Goal: Task Accomplishment & Management: Manage account settings

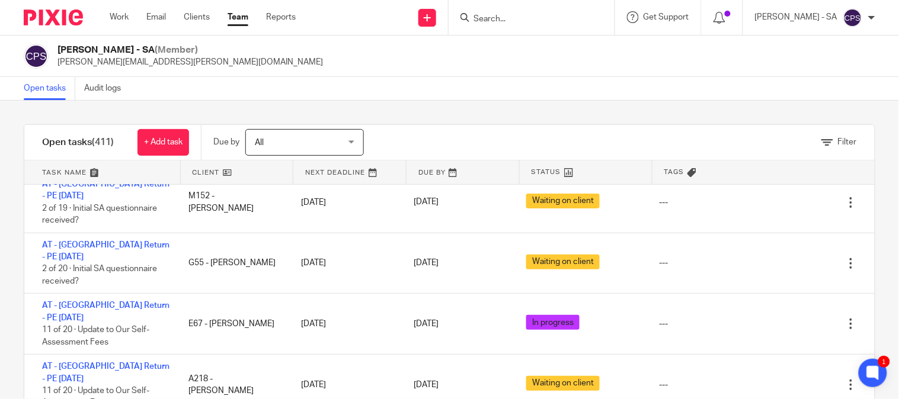
scroll to position [5926, 0]
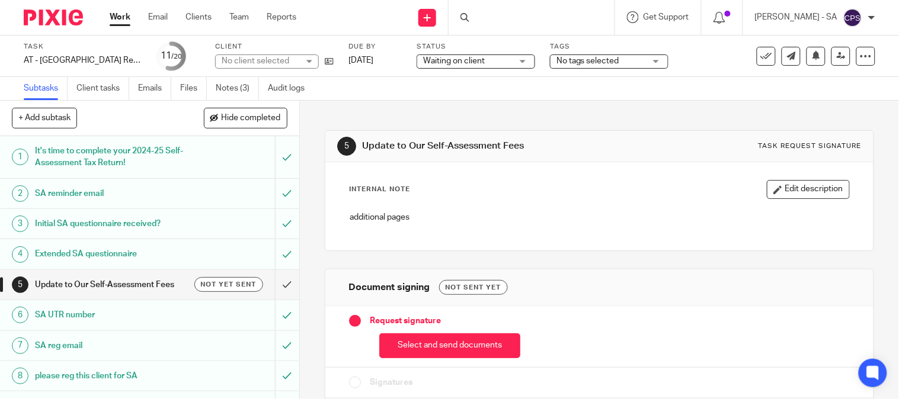
click at [247, 89] on link "Notes (3)" at bounding box center [237, 88] width 43 height 23
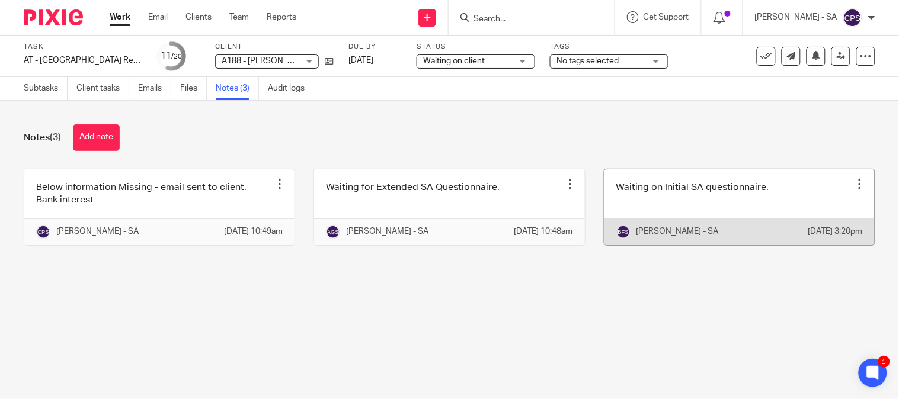
click at [697, 185] on link at bounding box center [739, 207] width 270 height 76
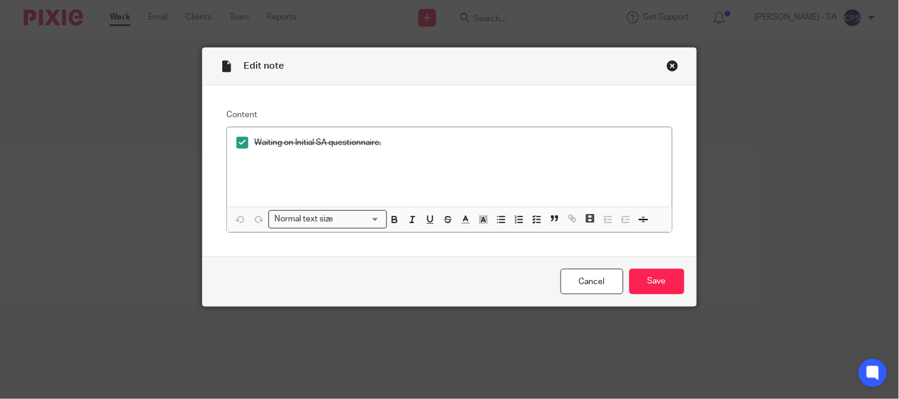
click at [667, 61] on div "Close this dialog window" at bounding box center [673, 66] width 12 height 12
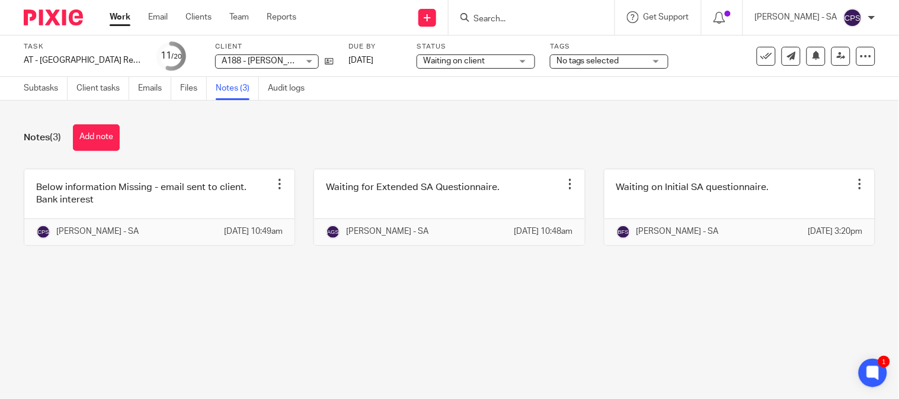
click at [492, 63] on span "Waiting on client" at bounding box center [467, 61] width 89 height 12
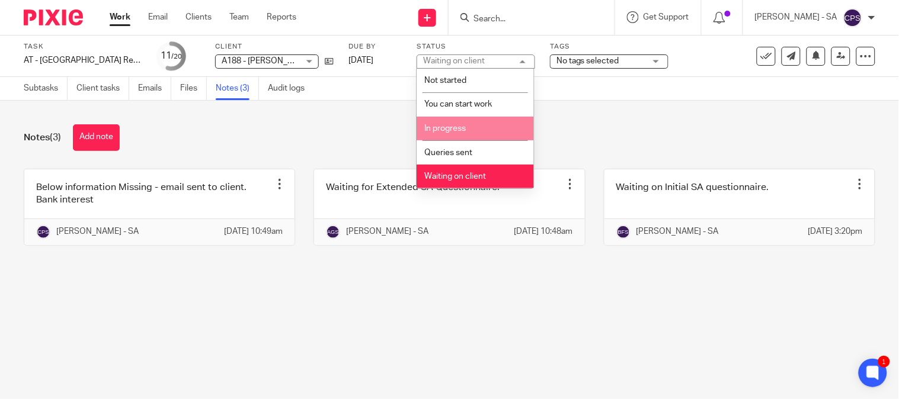
click at [467, 123] on li "In progress" at bounding box center [475, 129] width 117 height 24
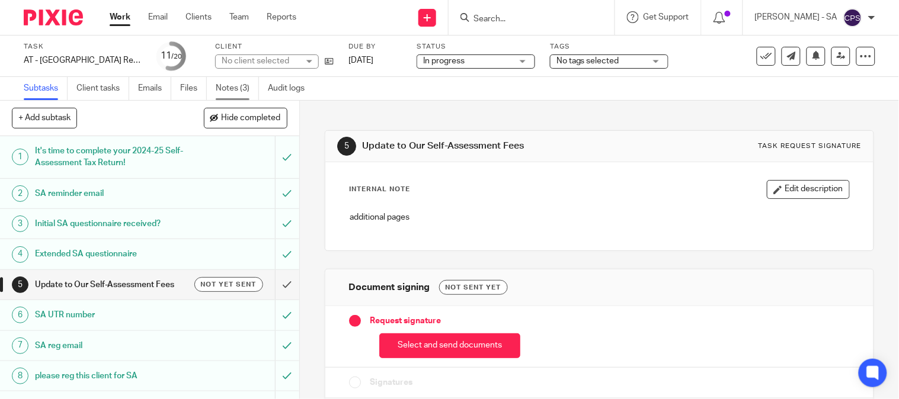
click at [255, 85] on link "Notes (3)" at bounding box center [237, 88] width 43 height 23
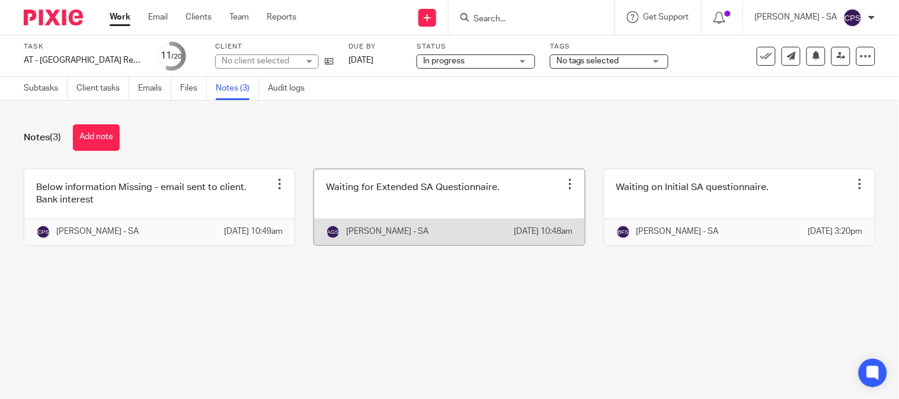
click at [485, 222] on link at bounding box center [449, 207] width 270 height 76
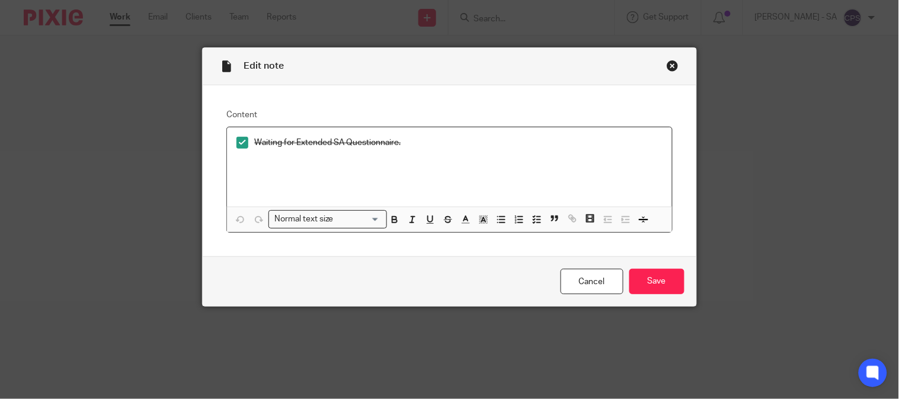
click at [667, 63] on div "Close this dialog window" at bounding box center [673, 66] width 12 height 12
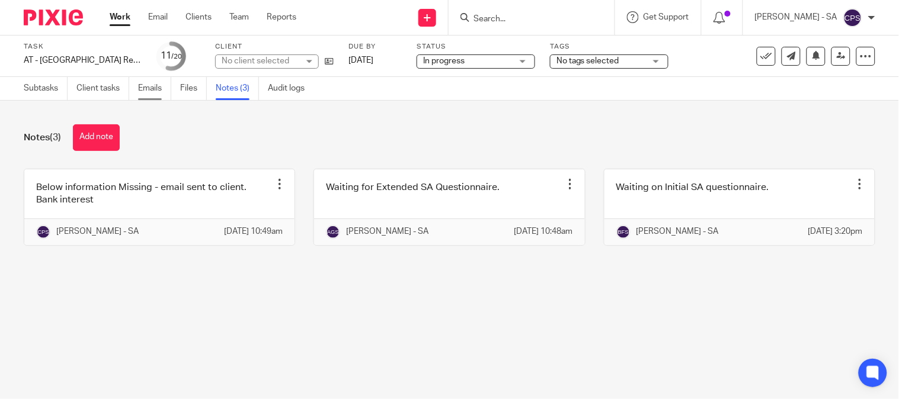
click at [141, 91] on link "Emails" at bounding box center [154, 88] width 33 height 23
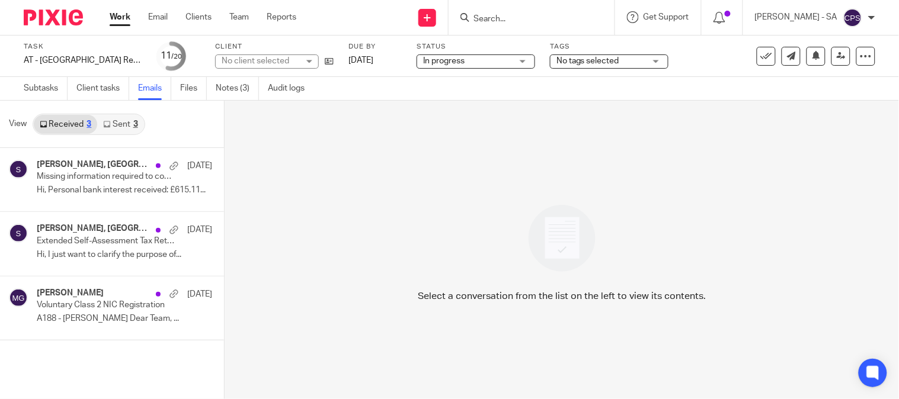
click at [129, 123] on link "Sent 3" at bounding box center [120, 124] width 46 height 19
click at [79, 121] on link "Received 3" at bounding box center [65, 124] width 63 height 19
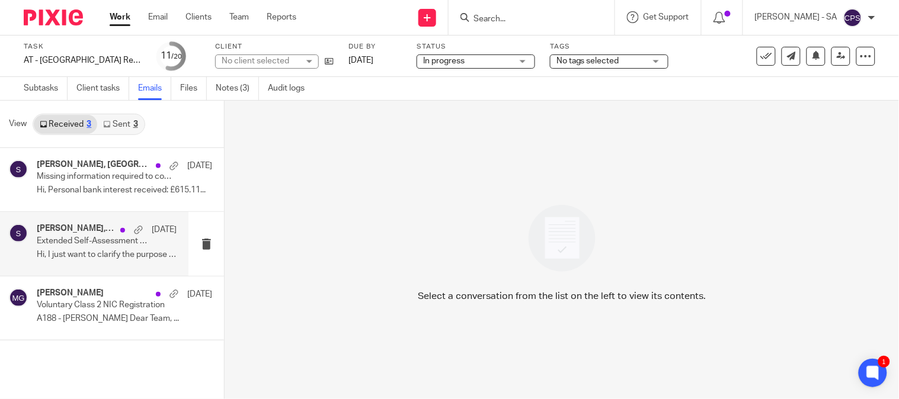
click at [84, 232] on h4 "Anthony Abraham, Starbridge" at bounding box center [76, 229] width 78 height 10
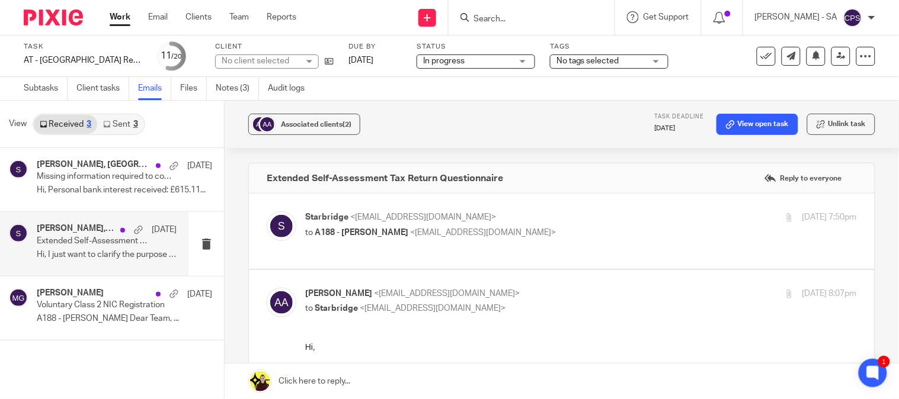
click at [440, 222] on p "Starbridge <info@starbridge.uk>" at bounding box center [488, 218] width 367 height 12
checkbox input "true"
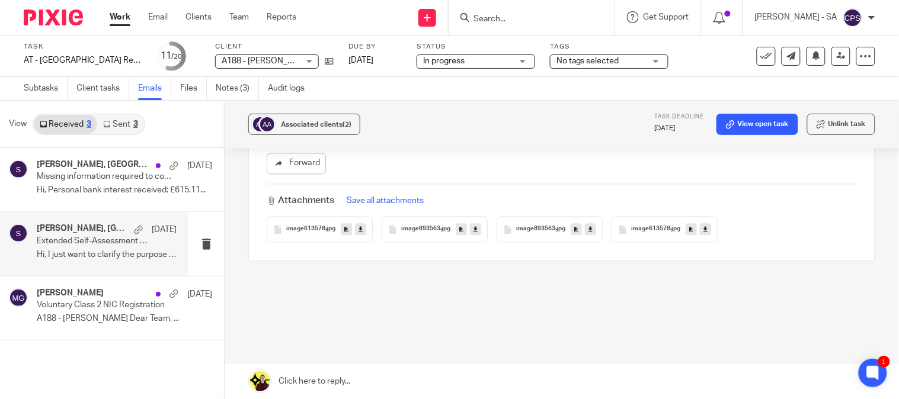
scroll to position [670, 0]
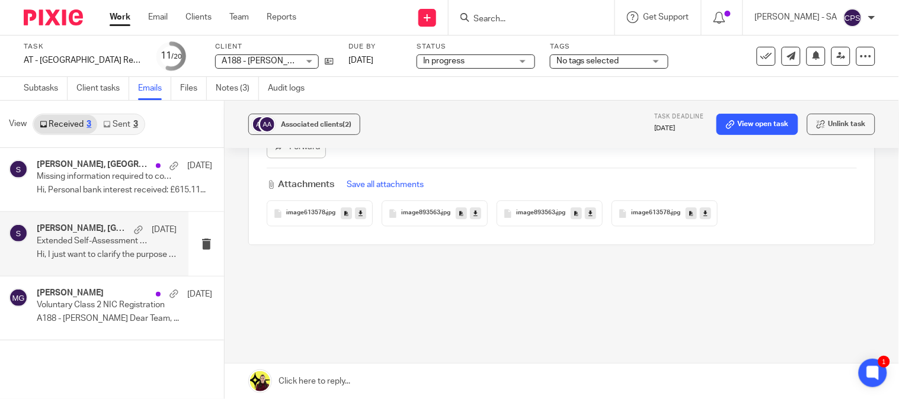
click at [642, 194] on div "Attachments Save all attachments image613578 .jpg image893563 .jpg image893563 …" at bounding box center [562, 197] width 590 height 59
click at [649, 215] on span "image613578" at bounding box center [650, 213] width 39 height 7
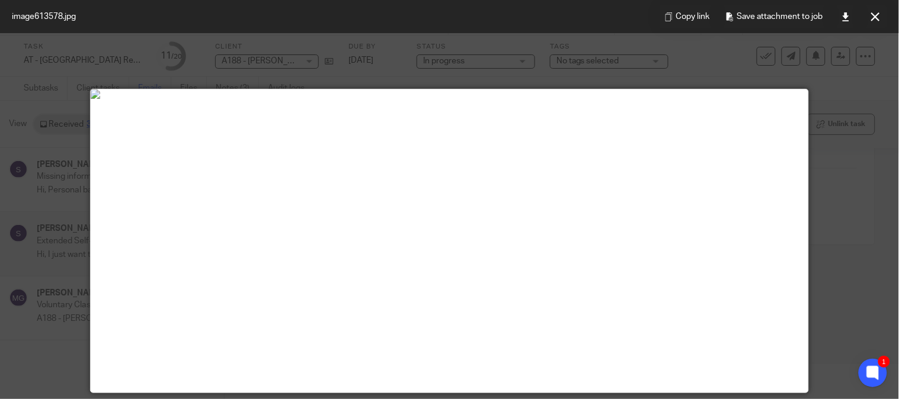
click at [875, 14] on icon at bounding box center [875, 16] width 9 height 9
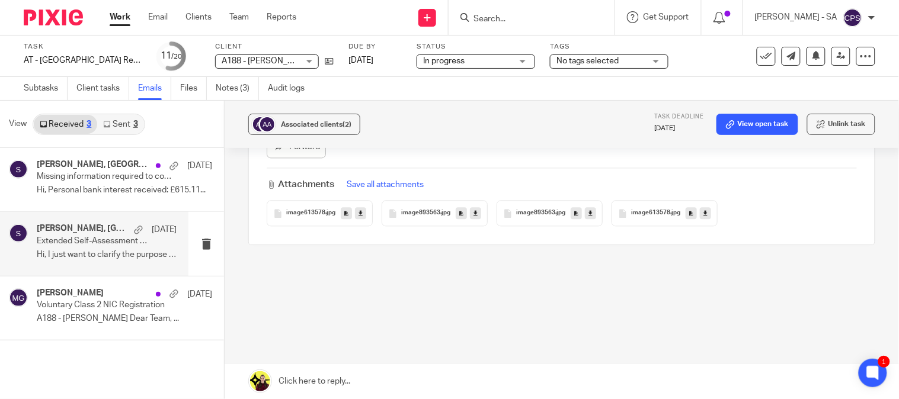
click at [543, 210] on span "image893563" at bounding box center [535, 213] width 39 height 7
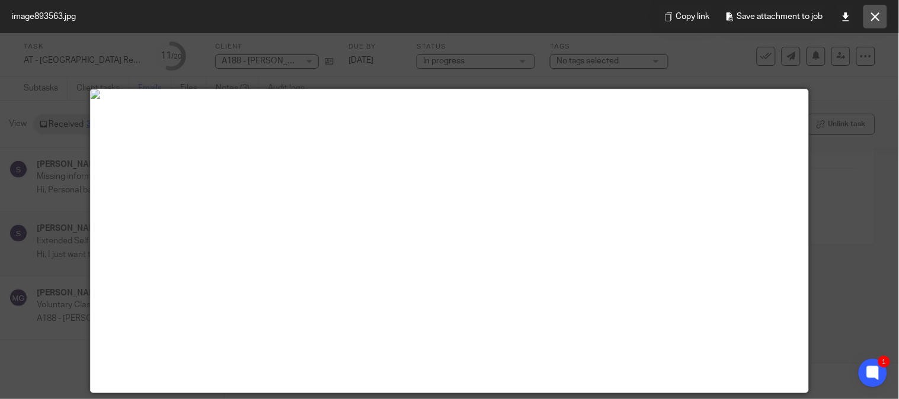
click at [878, 14] on icon at bounding box center [875, 16] width 9 height 9
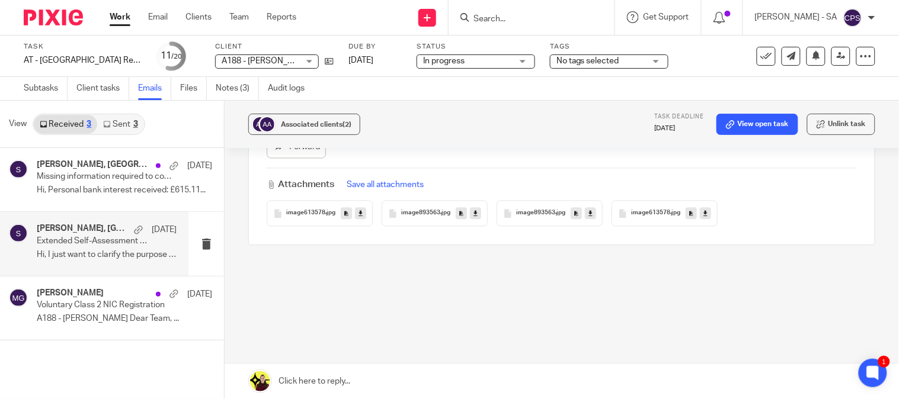
click at [407, 216] on span "image893563" at bounding box center [420, 213] width 39 height 7
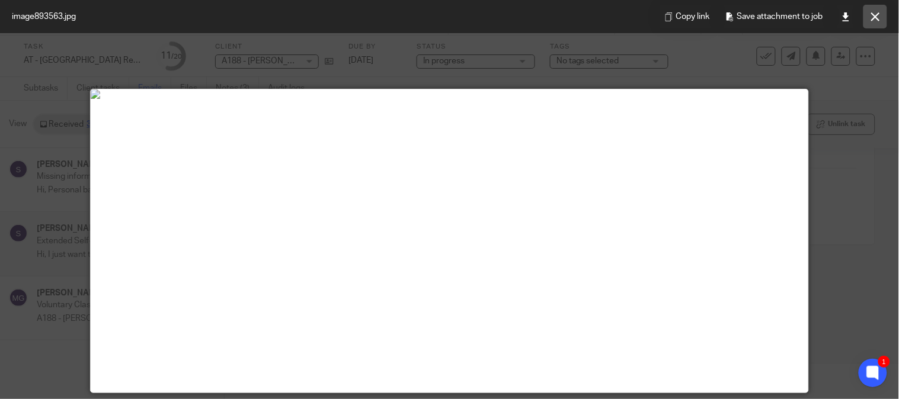
click at [869, 15] on button at bounding box center [875, 17] width 24 height 24
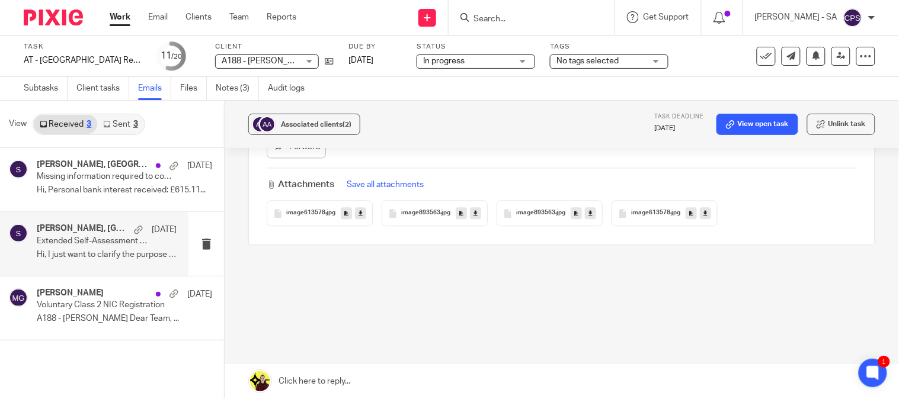
drag, startPoint x: 295, startPoint y: 226, endPoint x: 296, endPoint y: 219, distance: 6.6
click at [295, 225] on div "image613578 .jpg" at bounding box center [320, 214] width 106 height 26
click at [296, 219] on div "View Received 3 Sent 3 Anthony Abraham, Starbridge 18 Aug Missing information r…" at bounding box center [449, 250] width 899 height 299
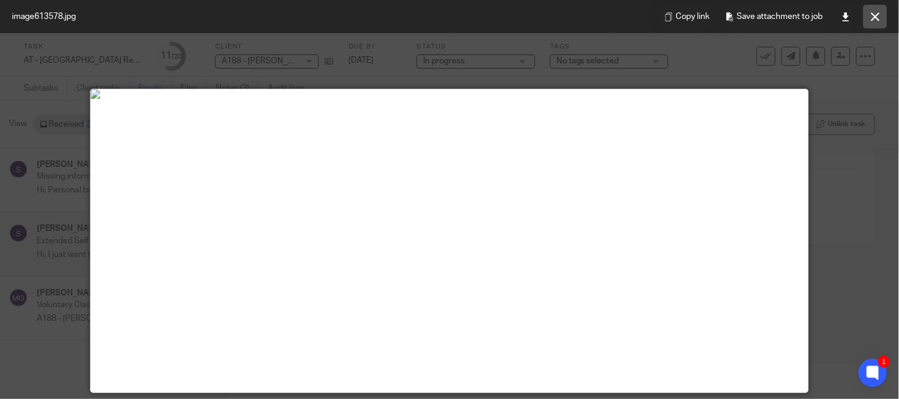
click at [872, 27] on button at bounding box center [875, 17] width 24 height 24
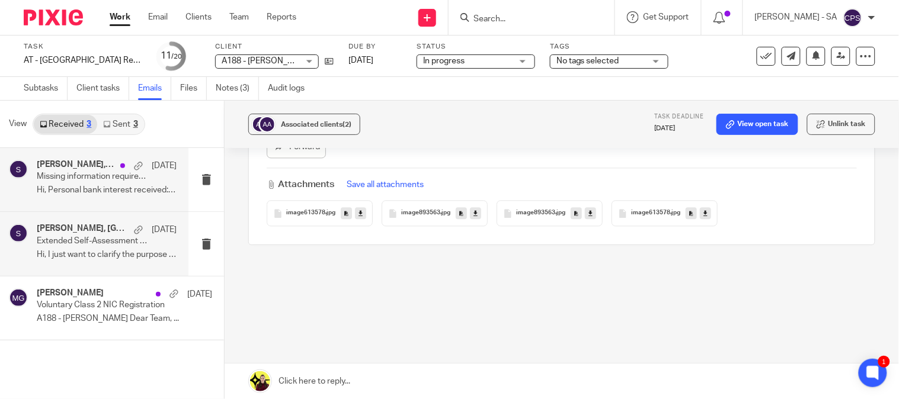
click at [119, 187] on p "Hi, Personal bank interest received: £615.11..." at bounding box center [107, 190] width 140 height 10
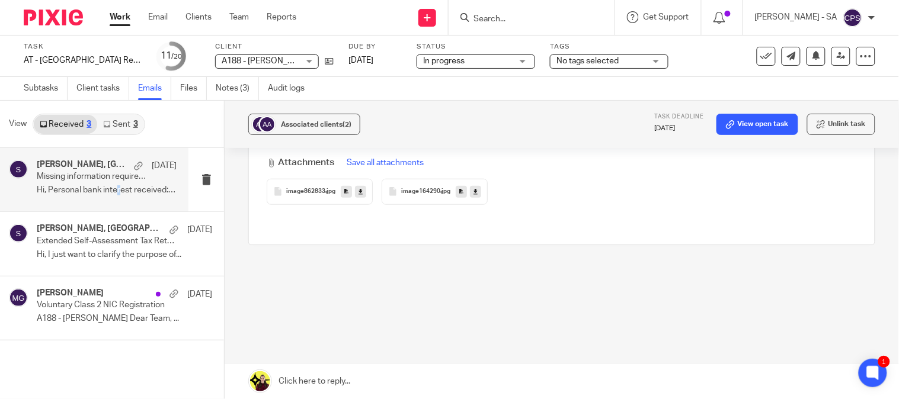
scroll to position [0, 0]
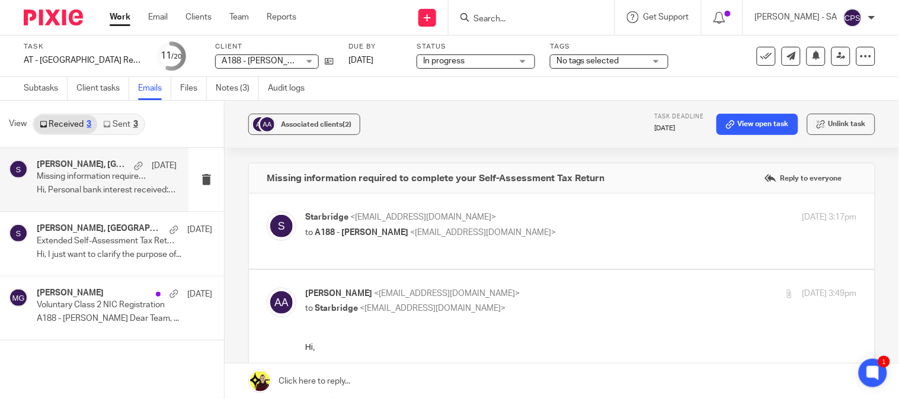
click at [489, 229] on span "<anthonyjabraham10@gmail.com>" at bounding box center [483, 233] width 146 height 8
checkbox input "true"
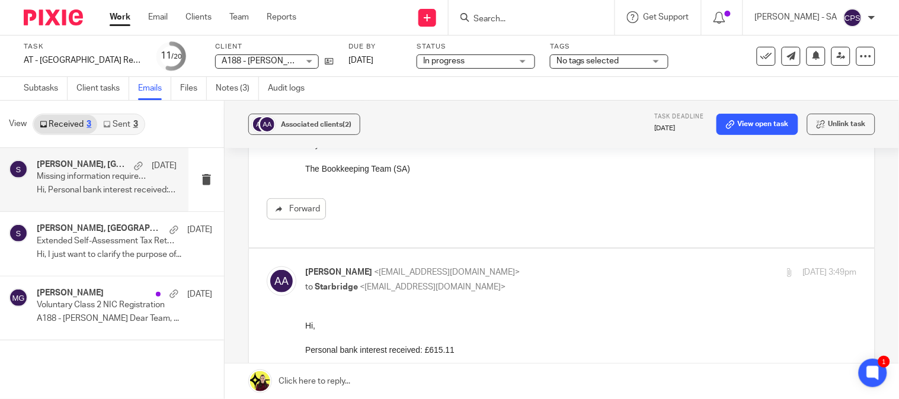
scroll to position [221, 0]
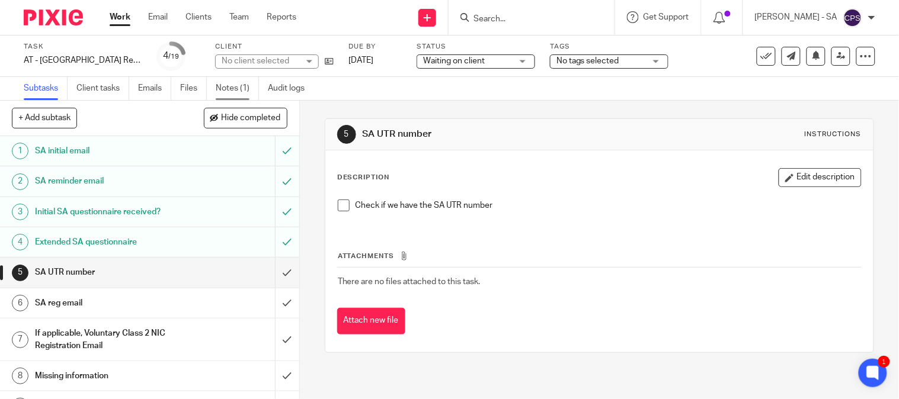
click at [228, 87] on link "Notes (1)" at bounding box center [237, 88] width 43 height 23
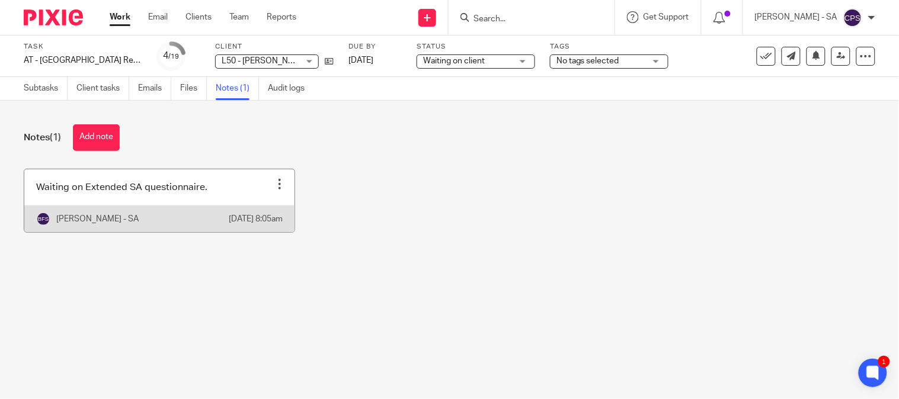
click at [124, 212] on link at bounding box center [159, 200] width 270 height 63
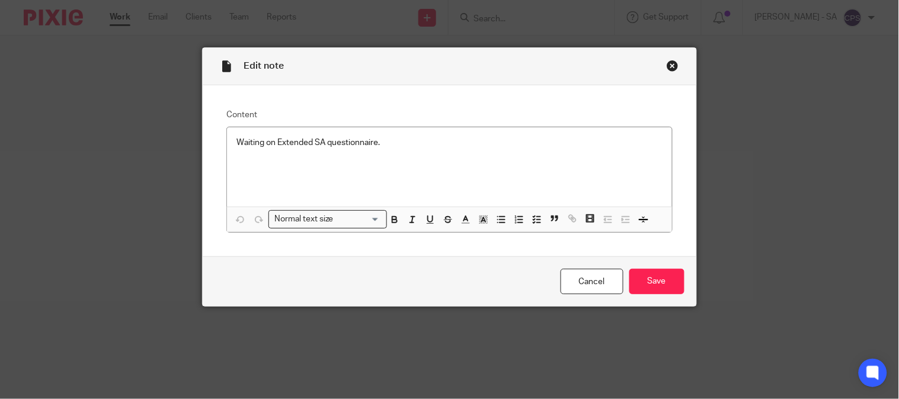
click at [667, 62] on div "Close this dialog window" at bounding box center [673, 66] width 12 height 12
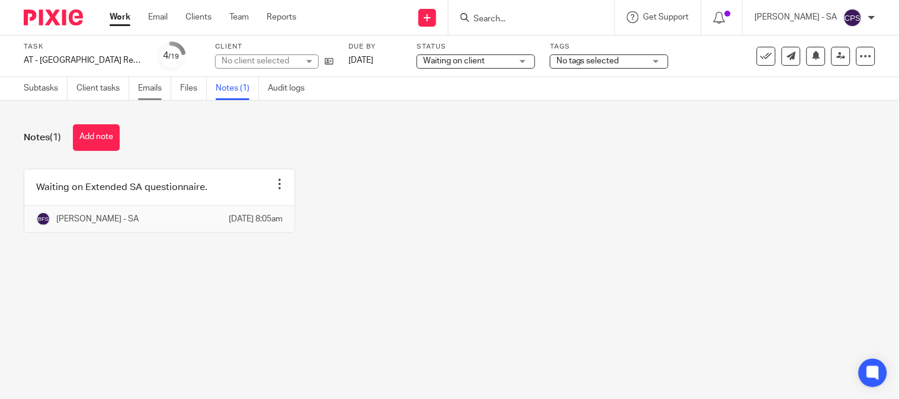
click at [141, 87] on link "Emails" at bounding box center [154, 88] width 33 height 23
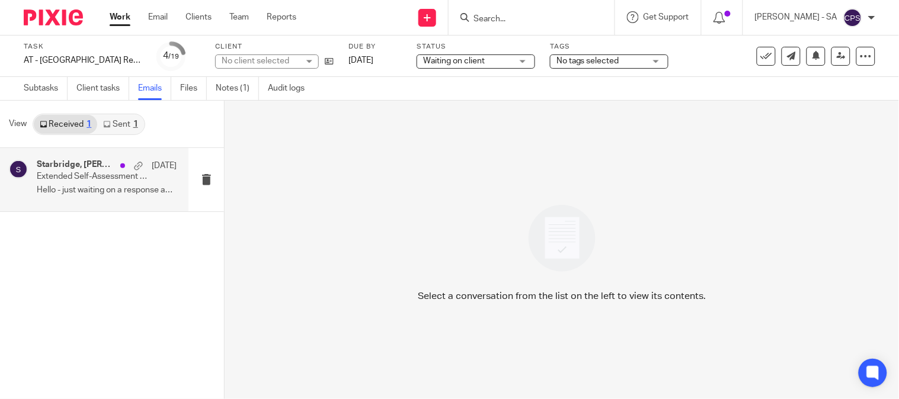
click at [89, 174] on p "Extended Self-Assessment Tax Return Questionnaire" at bounding box center [93, 177] width 112 height 10
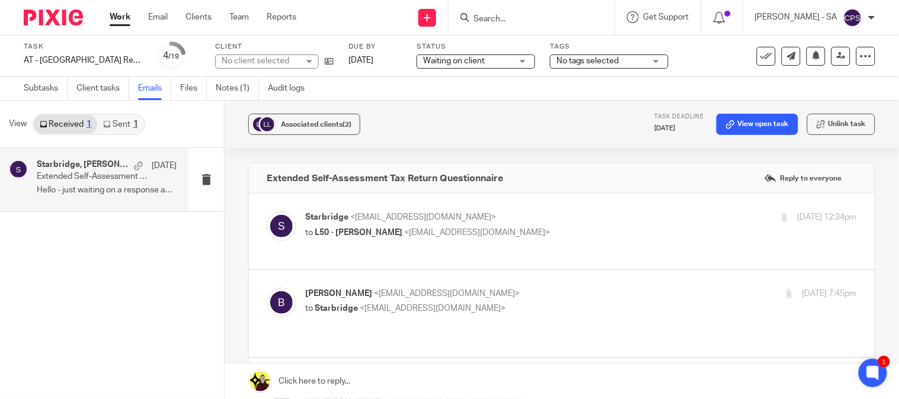
click at [457, 226] on div "Starbridge <[EMAIL_ADDRESS][DOMAIN_NAME]> to L50 - [PERSON_NAME] <[EMAIL_ADDRES…" at bounding box center [488, 225] width 367 height 27
checkbox input "true"
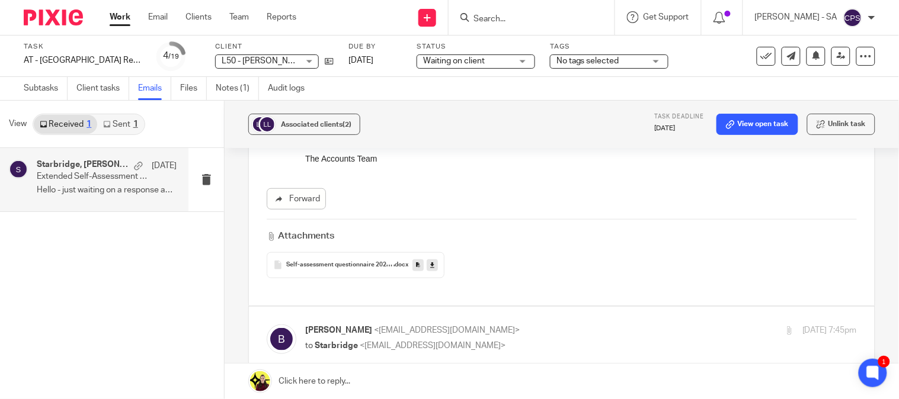
scroll to position [263, 0]
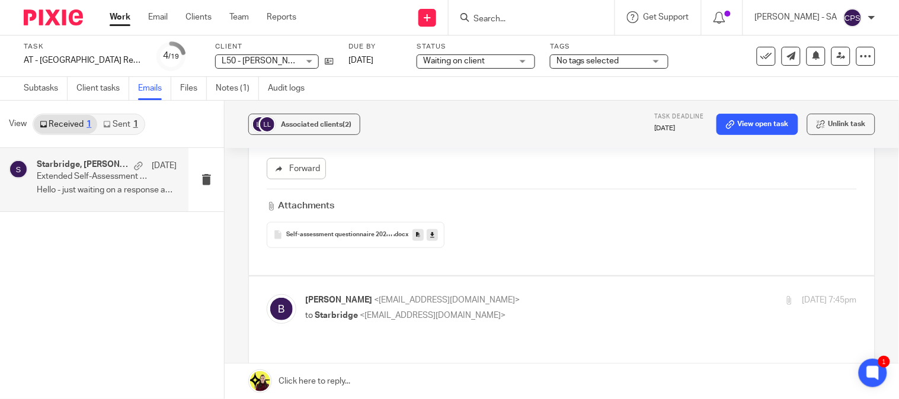
click at [376, 322] on p "to Starbridge <info@starbridge.uk>" at bounding box center [488, 316] width 367 height 12
checkbox input "true"
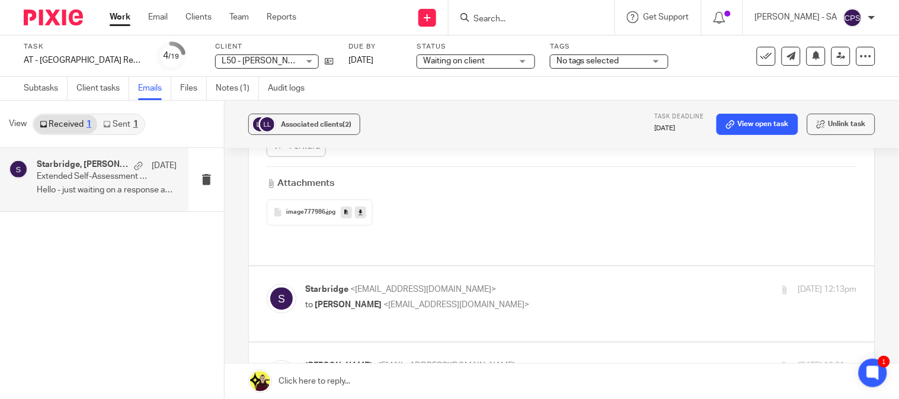
scroll to position [724, 0]
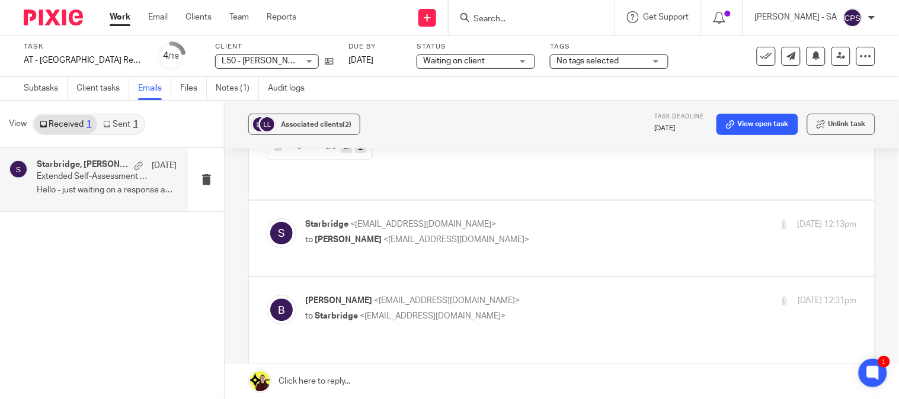
click at [401, 236] on span "<benelombe@gmail.com>" at bounding box center [456, 240] width 146 height 8
checkbox input "true"
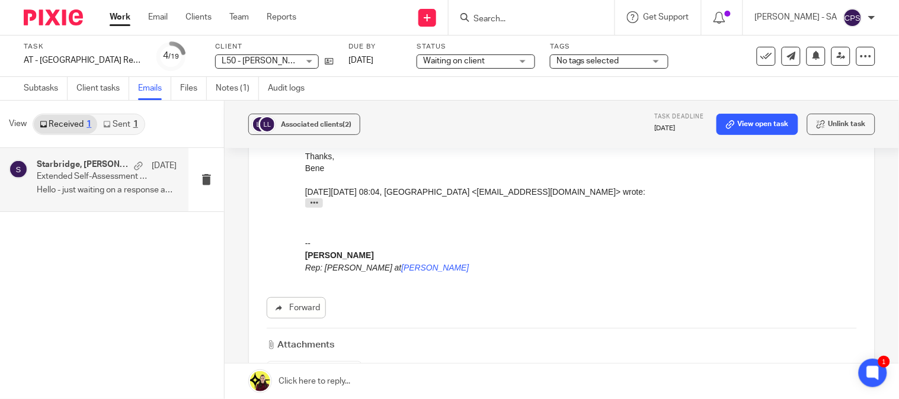
scroll to position [1185, 0]
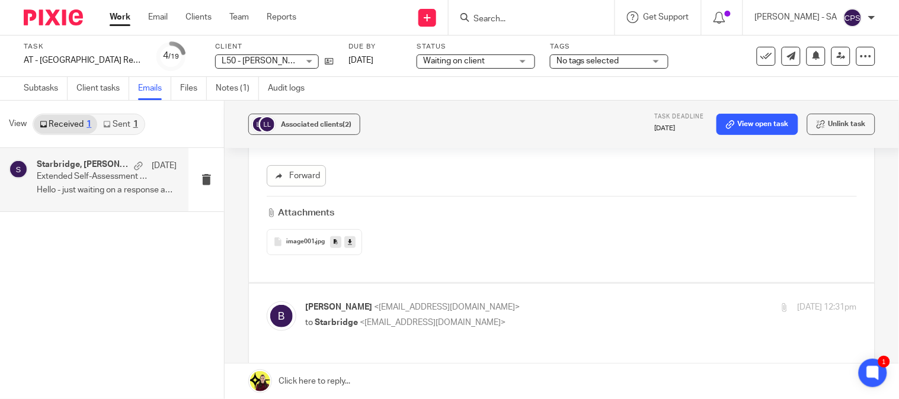
click at [408, 319] on span "<info@starbridge.uk>" at bounding box center [433, 323] width 146 height 8
checkbox input "true"
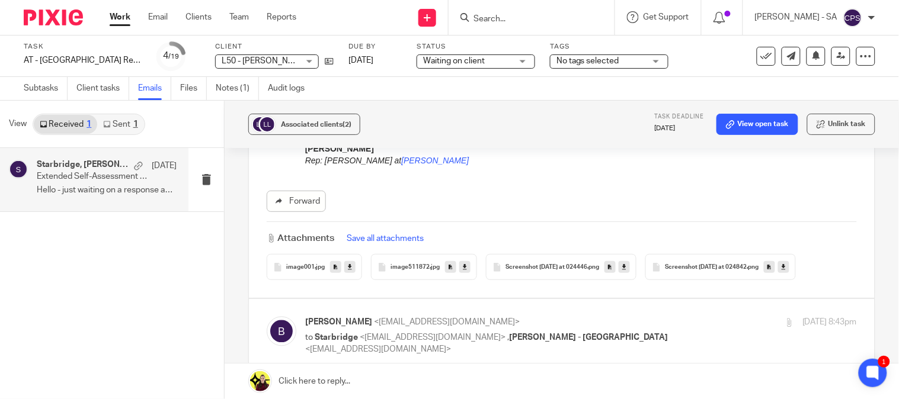
scroll to position [1711, 0]
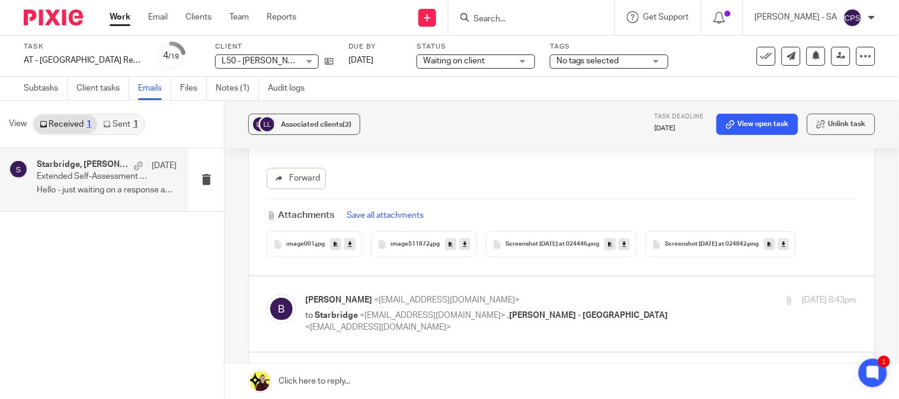
click at [451, 324] on span "<carine@starbridge.uk>" at bounding box center [378, 328] width 146 height 8
checkbox input "true"
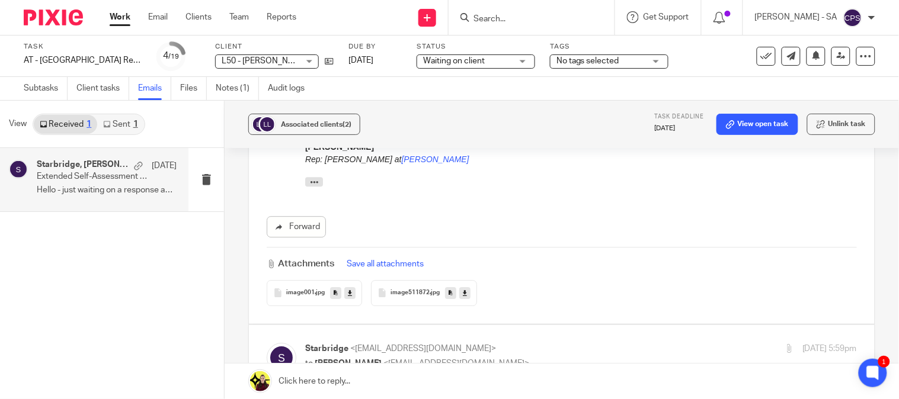
scroll to position [2041, 0]
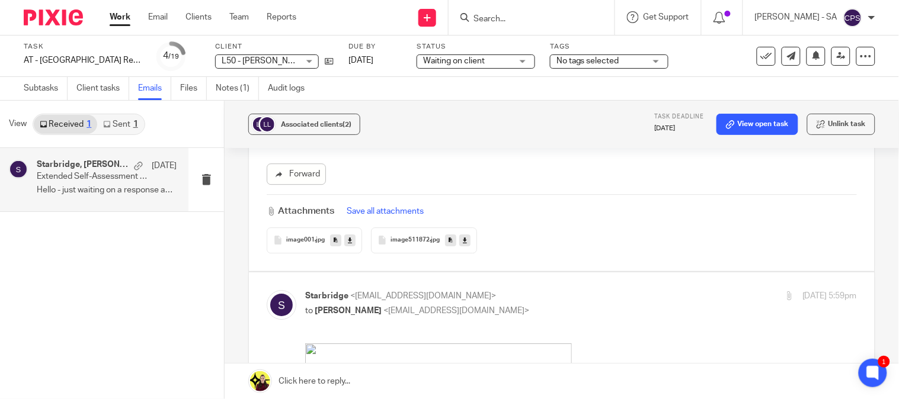
click at [420, 307] on span "<benelombe@gmail.com>" at bounding box center [456, 311] width 146 height 8
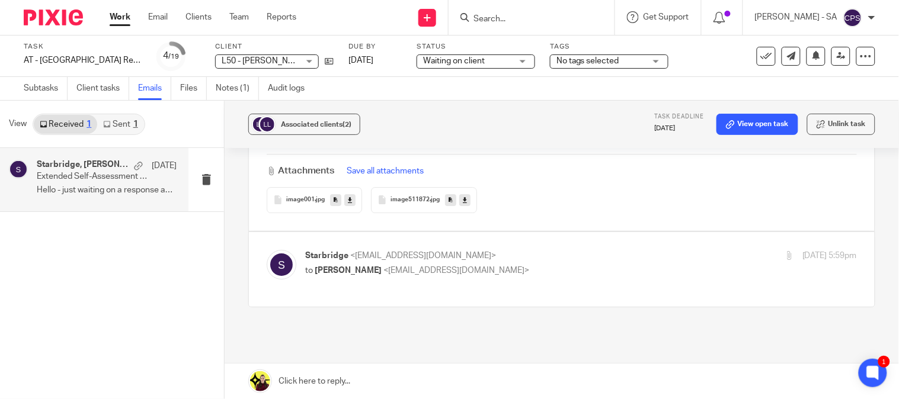
scroll to position [2102, 0]
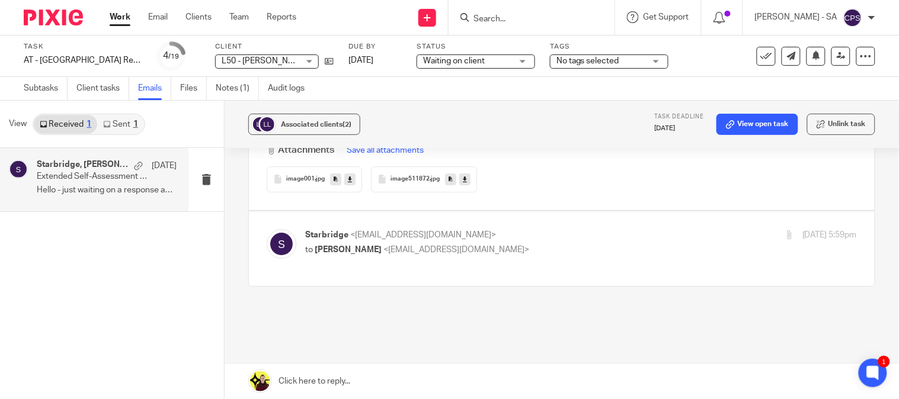
click at [417, 246] on span "<benelombe@gmail.com>" at bounding box center [456, 250] width 146 height 8
checkbox input "true"
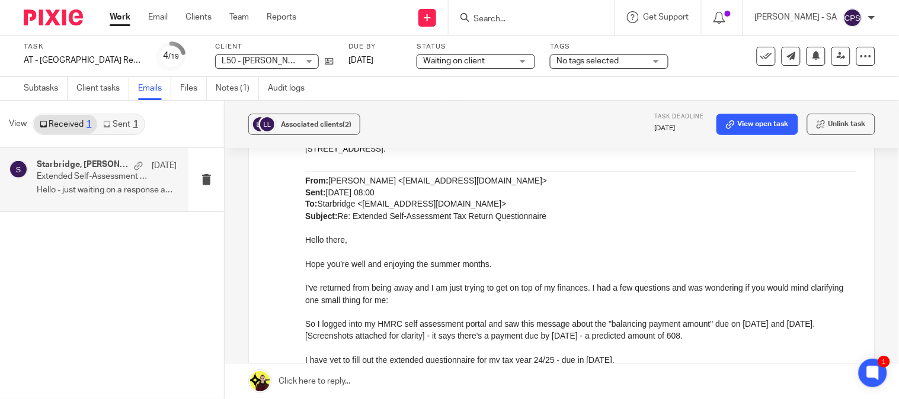
scroll to position [2466, 0]
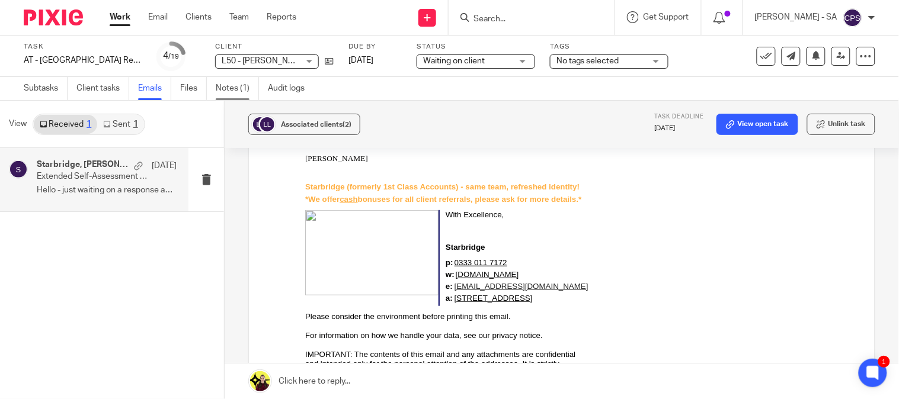
click at [231, 83] on link "Notes (1)" at bounding box center [237, 88] width 43 height 23
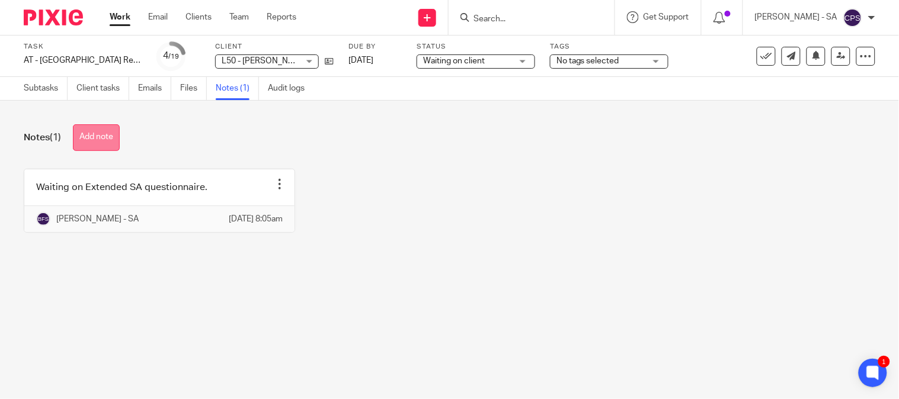
click at [91, 132] on button "Add note" at bounding box center [96, 137] width 47 height 27
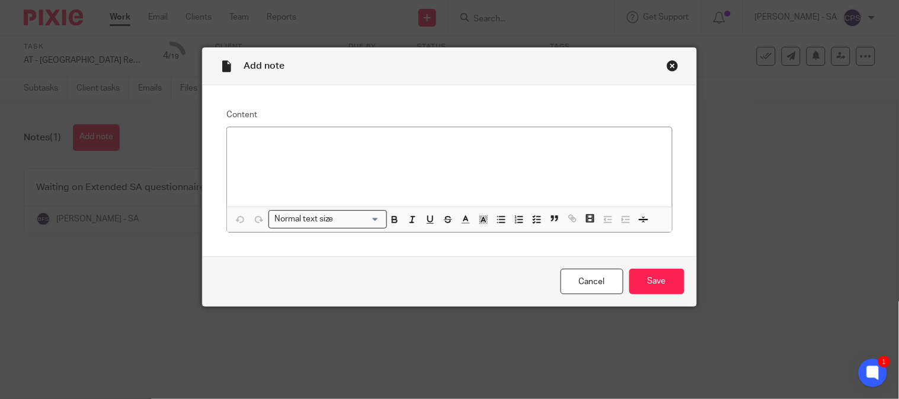
click at [250, 144] on p at bounding box center [448, 143] width 425 height 12
click at [501, 144] on p "Please confirm the below point for the complete SA 2024-25 - BK Team Please con…" at bounding box center [448, 143] width 425 height 12
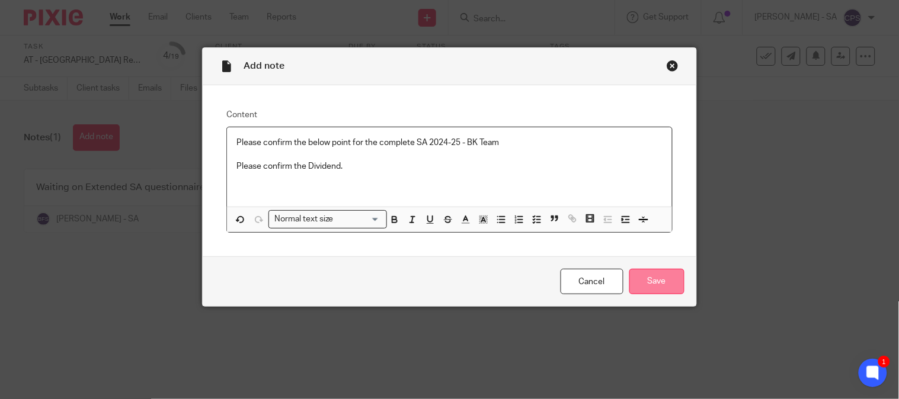
click at [653, 277] on input "Save" at bounding box center [656, 281] width 55 height 25
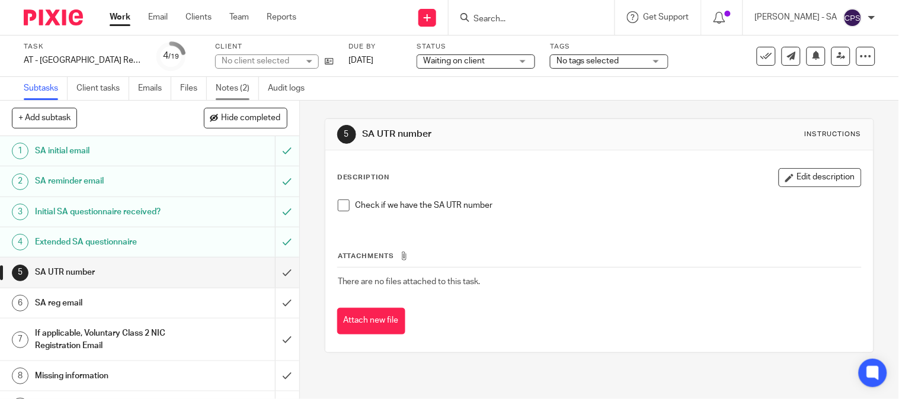
click at [232, 88] on link "Notes (2)" at bounding box center [237, 88] width 43 height 23
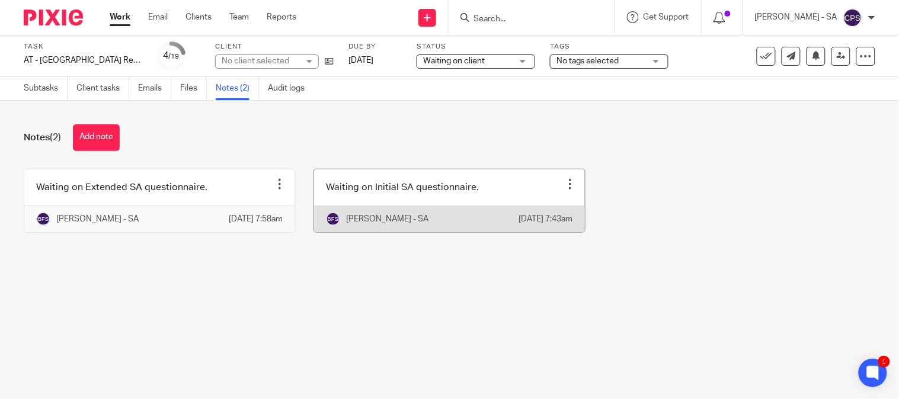
click at [453, 196] on link at bounding box center [449, 200] width 270 height 63
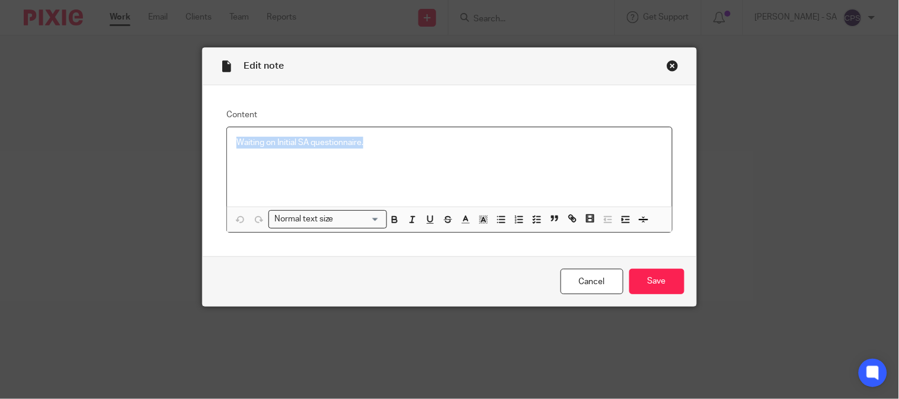
drag, startPoint x: 360, startPoint y: 144, endPoint x: 232, endPoint y: 134, distance: 128.4
click at [232, 134] on div "Waiting on Initial SA questionnaire." at bounding box center [449, 166] width 444 height 79
click at [533, 220] on polyline "button" at bounding box center [534, 219] width 2 height 1
click at [239, 146] on span at bounding box center [242, 143] width 12 height 12
click at [644, 287] on input "Save" at bounding box center [656, 281] width 55 height 25
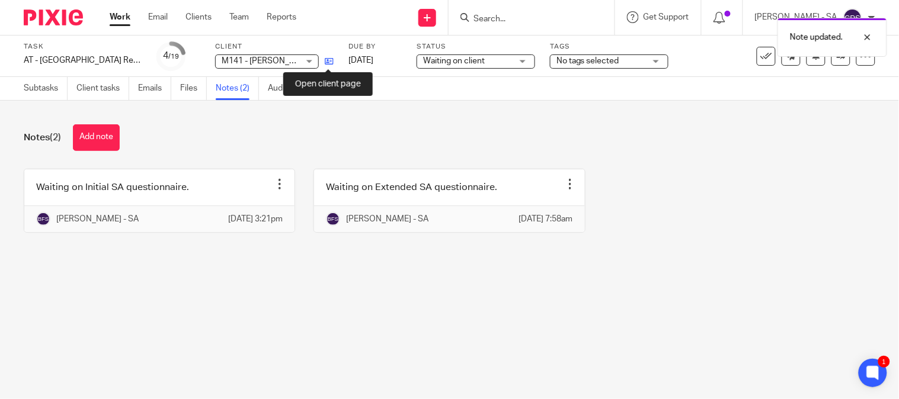
click at [326, 60] on icon at bounding box center [329, 61] width 9 height 9
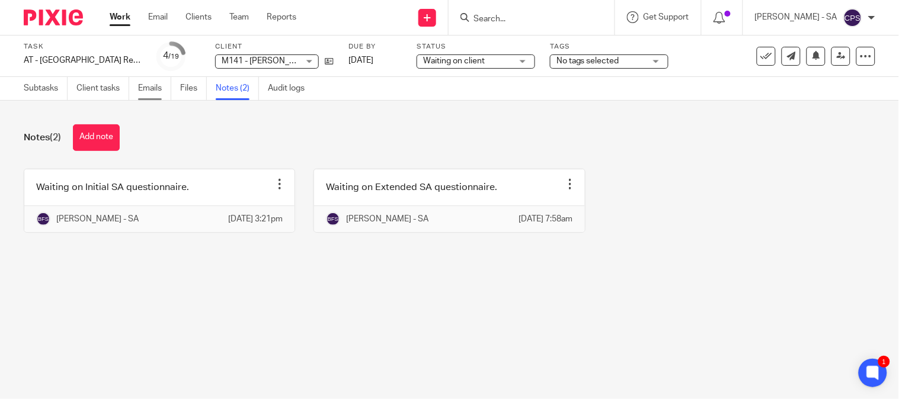
click at [155, 90] on link "Emails" at bounding box center [154, 88] width 33 height 23
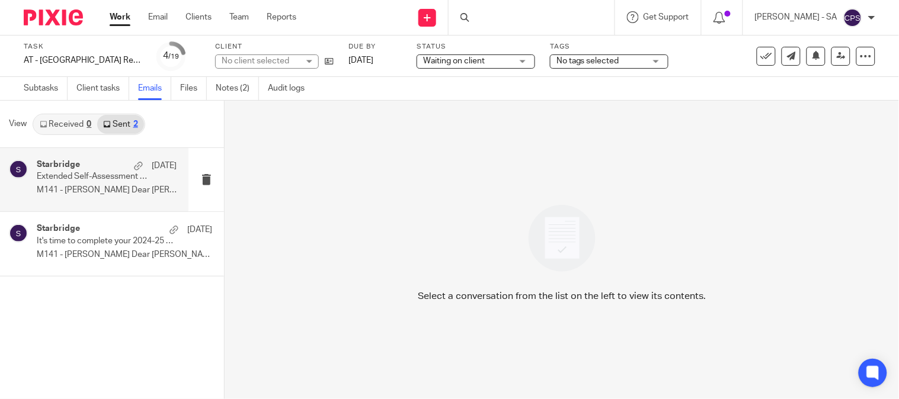
click at [49, 172] on p "Extended Self-Assessment Tax Return Questionnaire" at bounding box center [93, 177] width 112 height 10
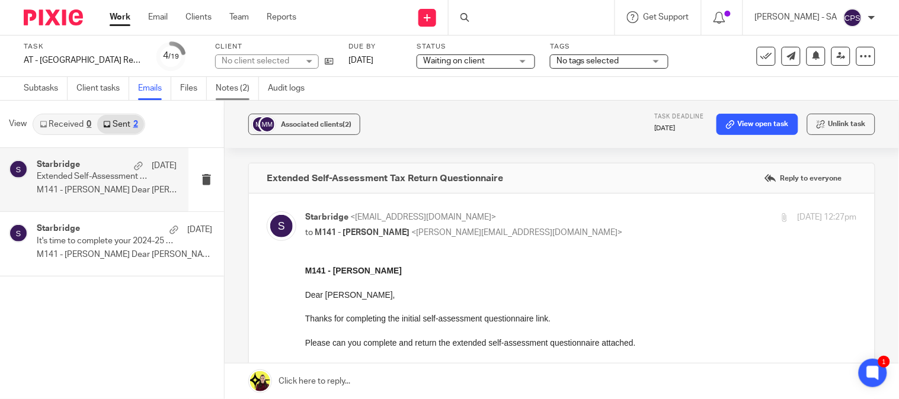
click at [238, 89] on link "Notes (2)" at bounding box center [237, 88] width 43 height 23
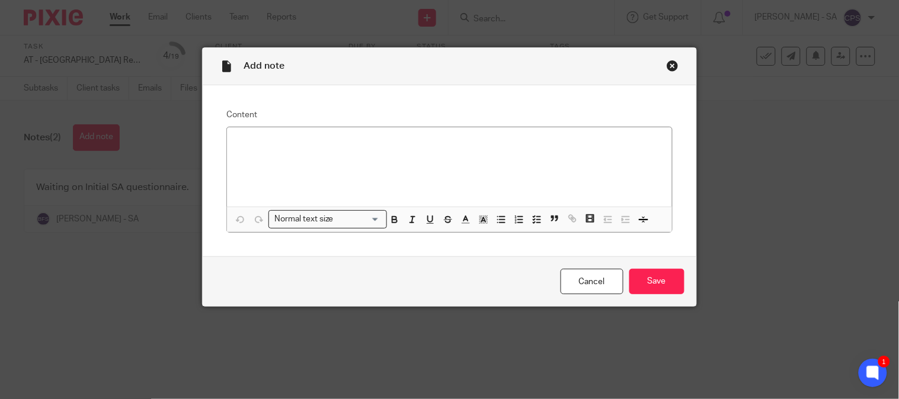
click at [242, 146] on p at bounding box center [448, 143] width 425 height 12
click at [500, 143] on p "Please confirm the below point for the complete SA 2024-25 - BK Team Please con…" at bounding box center [448, 143] width 425 height 12
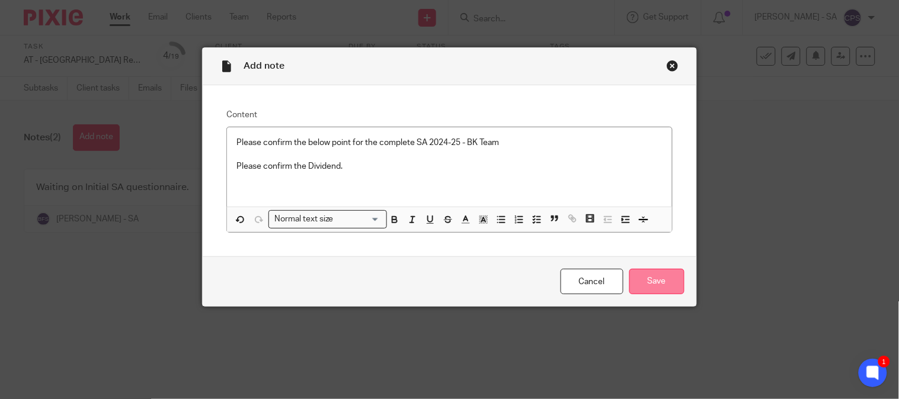
click at [643, 282] on input "Save" at bounding box center [656, 281] width 55 height 25
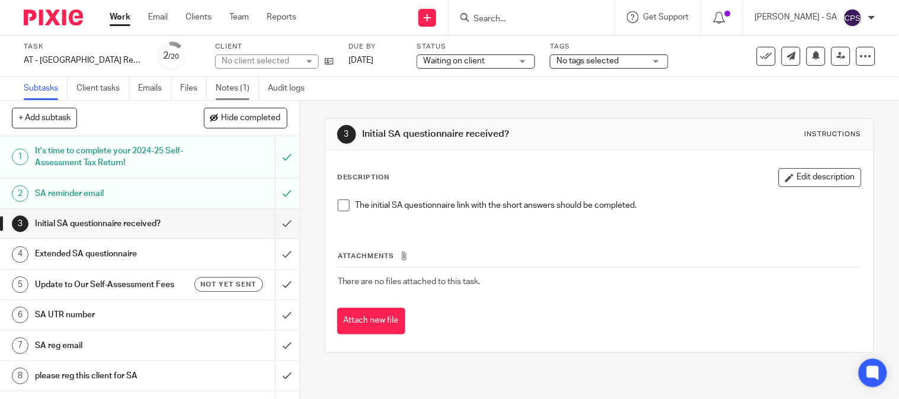
drag, startPoint x: 238, startPoint y: 69, endPoint x: 240, endPoint y: 89, distance: 19.7
click at [238, 73] on div "Task AT - [GEOGRAPHIC_DATA] Return - PE [DATE] Save AT - [GEOGRAPHIC_DATA] Retu…" at bounding box center [449, 56] width 899 height 41
click at [240, 90] on link "Notes (1)" at bounding box center [237, 88] width 43 height 23
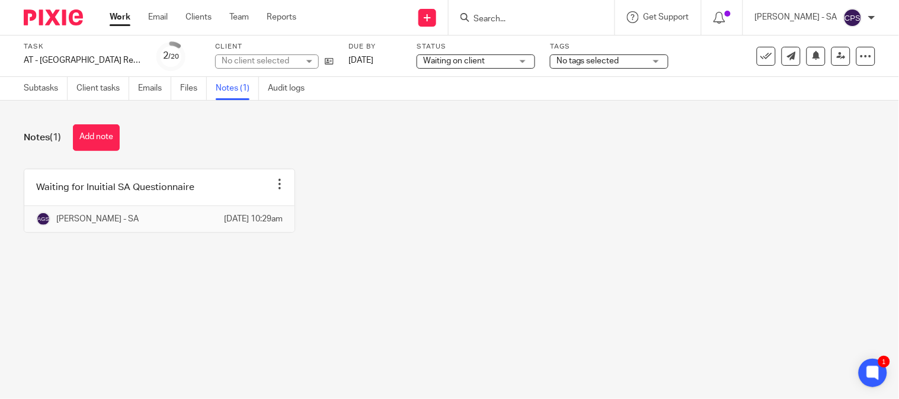
click at [251, 49] on label "Client" at bounding box center [274, 46] width 119 height 9
click at [251, 56] on div "No client selected" at bounding box center [260, 61] width 77 height 12
click at [251, 57] on div "No client selected" at bounding box center [256, 61] width 68 height 8
click at [251, 57] on div "No client selected" at bounding box center [260, 61] width 77 height 12
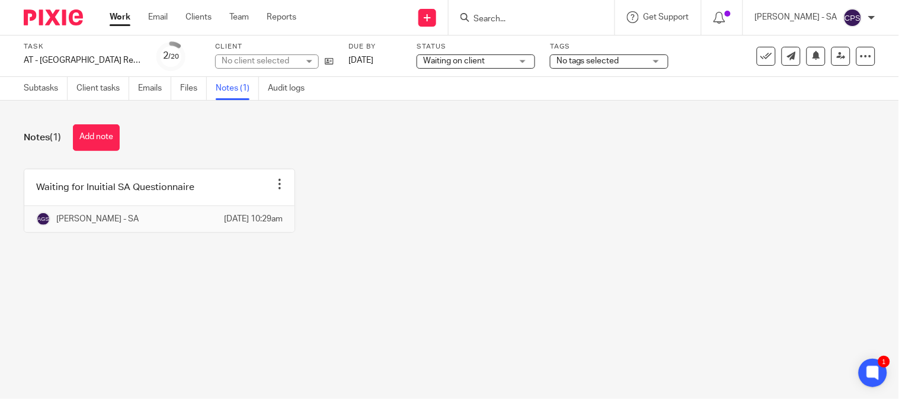
click at [251, 57] on div "No client selected" at bounding box center [260, 61] width 77 height 12
click at [251, 57] on div "No client selected" at bounding box center [256, 61] width 68 height 8
click at [251, 57] on div "No client selected" at bounding box center [260, 61] width 77 height 12
click at [321, 166] on div "Notes (1) Add note Waiting for Inuitial SA Questionnaire Edit note Delete note …" at bounding box center [449, 188] width 899 height 174
click at [307, 60] on div "No client selected" at bounding box center [267, 62] width 104 height 14
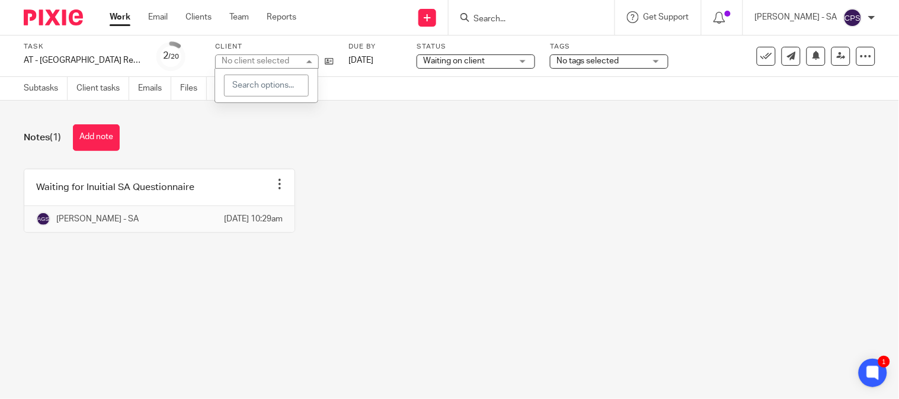
click at [307, 60] on div "No client selected" at bounding box center [267, 62] width 104 height 14
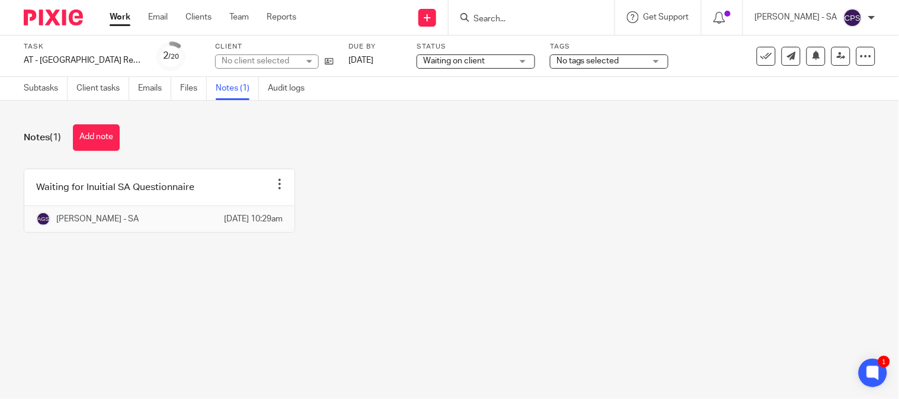
click at [307, 60] on div "No client selected" at bounding box center [267, 62] width 104 height 14
click at [353, 194] on div "Waiting for Inuitial SA Questionnaire Edit note Delete note [PERSON_NAME] - [DA…" at bounding box center [440, 210] width 870 height 82
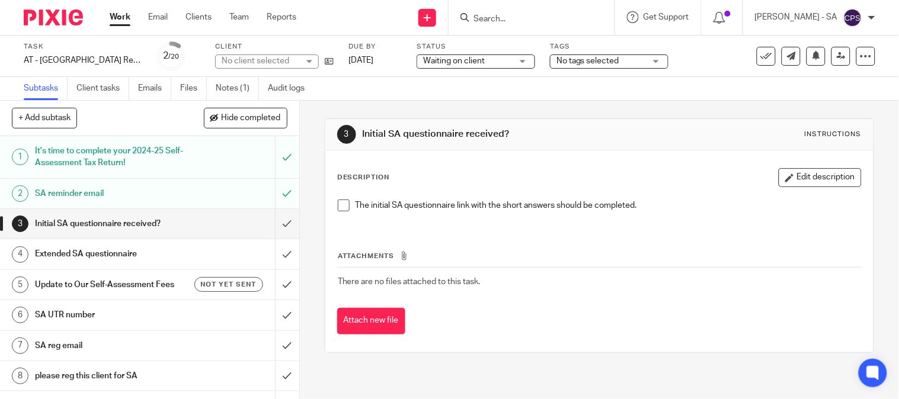
click at [242, 89] on link "Notes (1)" at bounding box center [237, 88] width 43 height 23
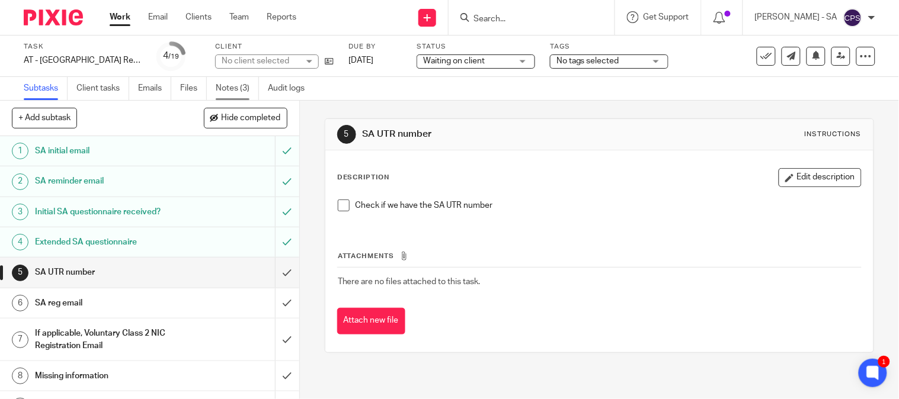
click at [233, 83] on link "Notes (3)" at bounding box center [237, 88] width 43 height 23
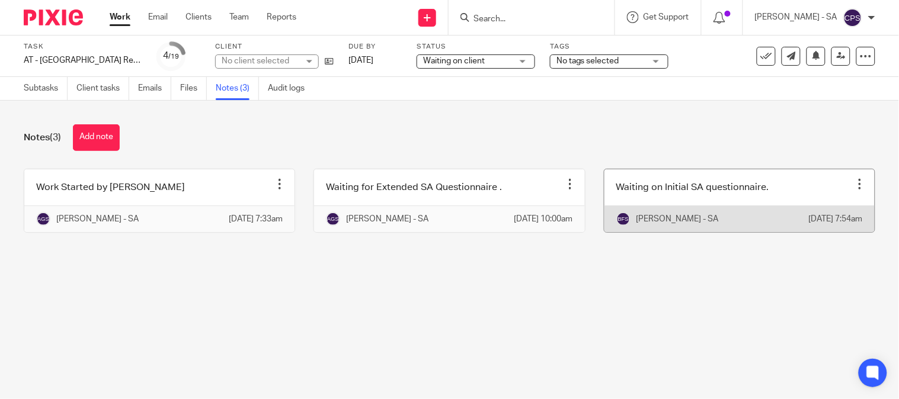
click at [702, 198] on link at bounding box center [739, 200] width 270 height 63
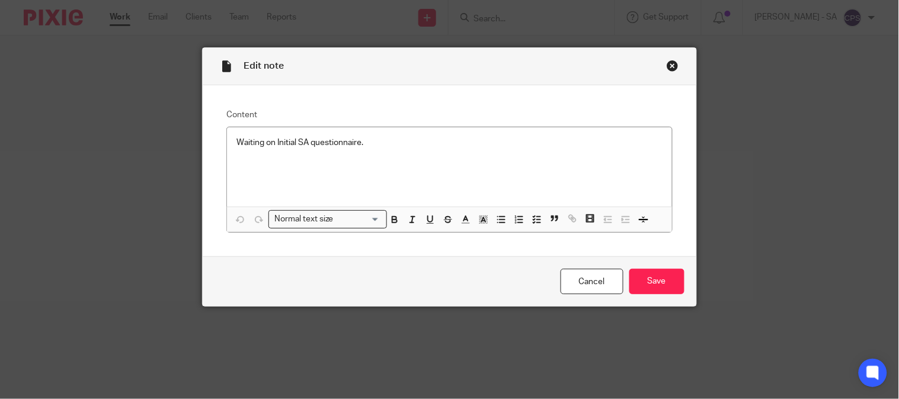
click at [670, 63] on div "Close this dialog window" at bounding box center [673, 66] width 12 height 12
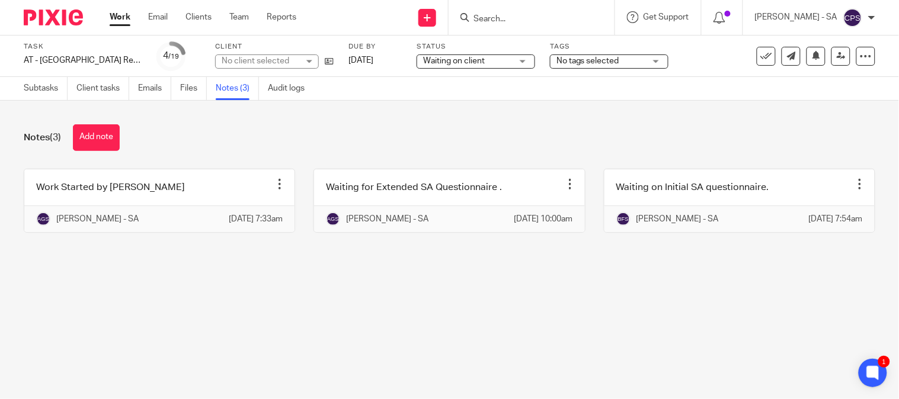
click at [252, 56] on div "No client selected" at bounding box center [260, 61] width 77 height 12
click at [252, 56] on div "No client selected" at bounding box center [267, 62] width 104 height 14
click at [252, 57] on div "No client selected" at bounding box center [260, 61] width 77 height 12
click at [254, 58] on div "No client selected" at bounding box center [260, 61] width 77 height 12
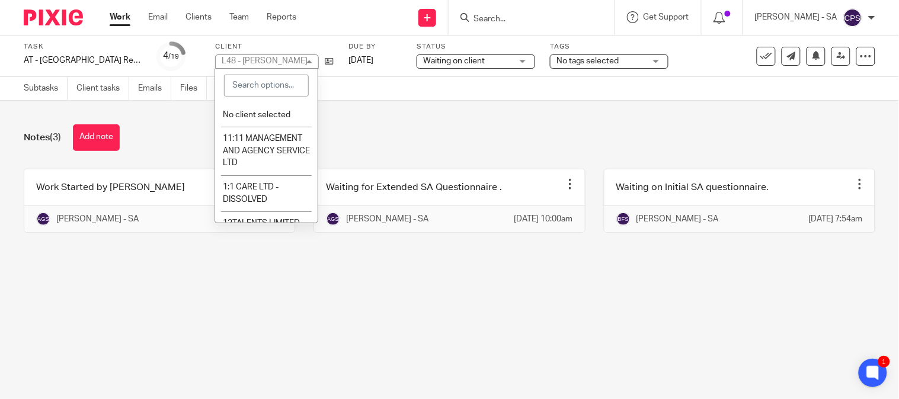
click at [254, 58] on div "L48 - [PERSON_NAME]" at bounding box center [265, 61] width 86 height 8
click at [346, 120] on div "Notes (3) Add note Work Started by Anjali Edit note Delete note Anjali Gamit - …" at bounding box center [449, 188] width 899 height 174
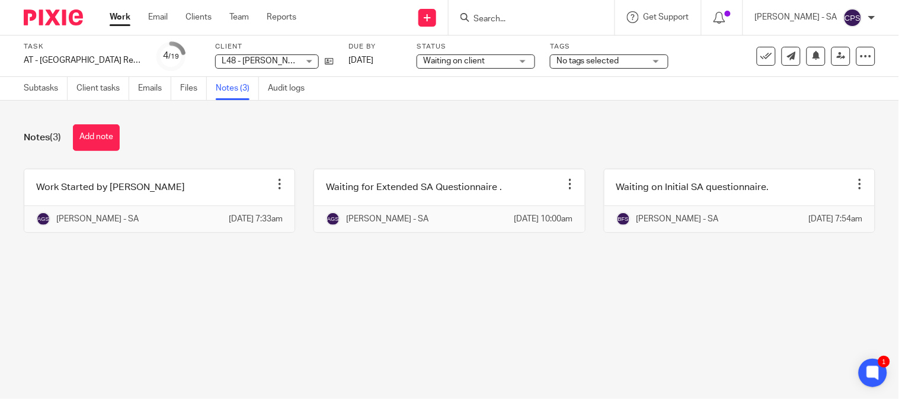
click at [347, 121] on div "Notes (3) Add note Work Started by Anjali Edit note Delete note Anjali Gamit - …" at bounding box center [449, 188] width 899 height 174
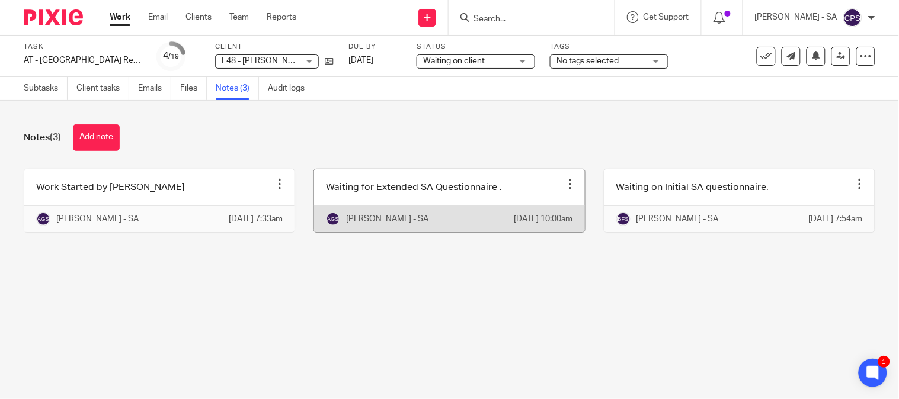
click at [338, 199] on link at bounding box center [449, 200] width 270 height 63
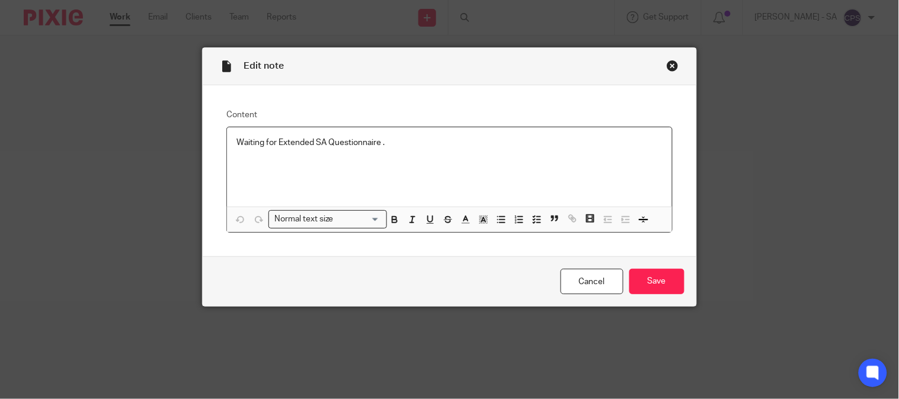
click at [667, 65] on div "Close this dialog window" at bounding box center [673, 66] width 12 height 12
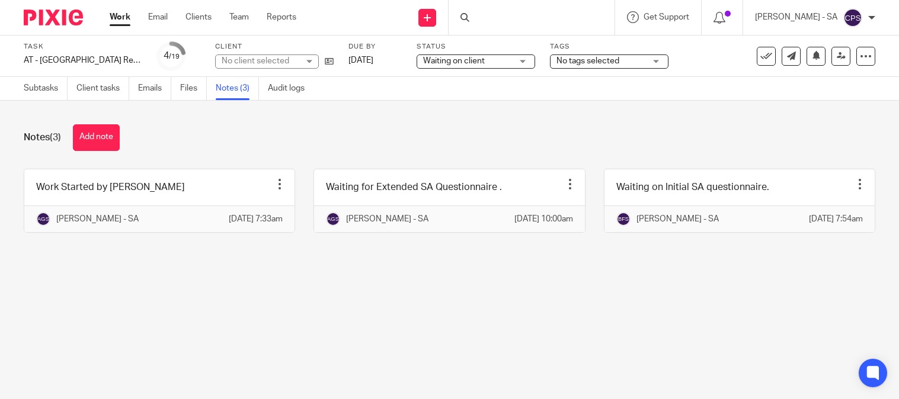
click at [679, 194] on link at bounding box center [739, 200] width 270 height 63
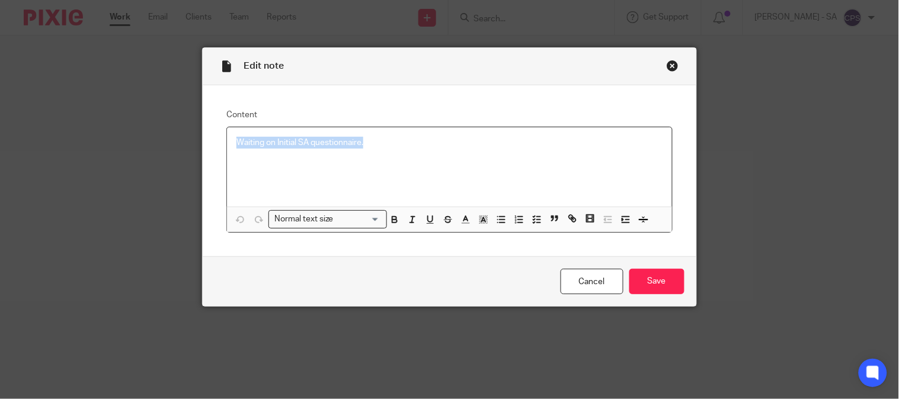
drag, startPoint x: 375, startPoint y: 141, endPoint x: 212, endPoint y: 148, distance: 162.5
click at [212, 148] on div "Content Waiting on Initial SA questionnaire. Normal text size Loading... Remove…" at bounding box center [449, 171] width 493 height 172
click at [533, 220] on polyline "button" at bounding box center [534, 219] width 2 height 1
click at [239, 140] on span at bounding box center [242, 143] width 12 height 12
click at [671, 280] on input "Save" at bounding box center [656, 281] width 55 height 25
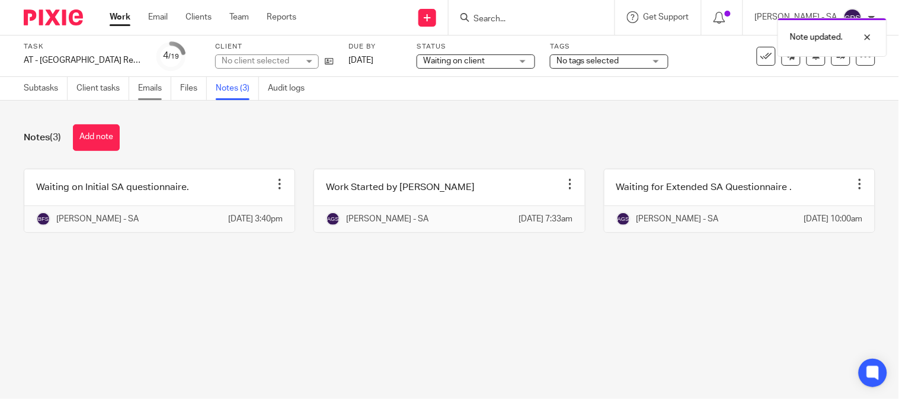
click at [148, 93] on link "Emails" at bounding box center [154, 88] width 33 height 23
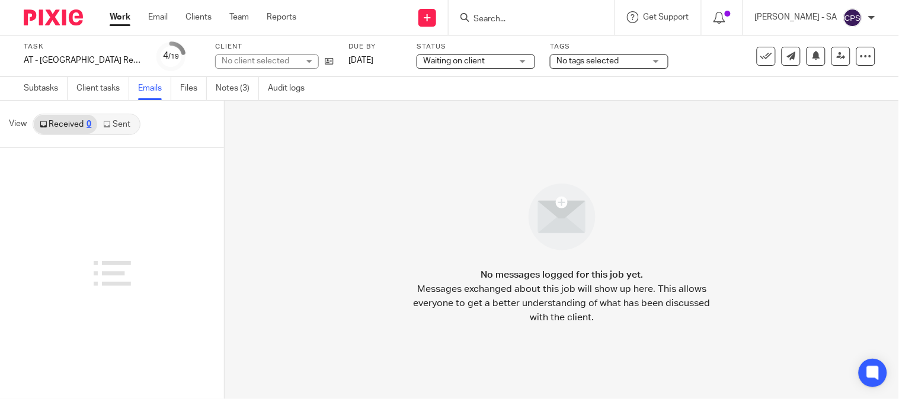
click at [123, 127] on link "Sent" at bounding box center [117, 124] width 41 height 19
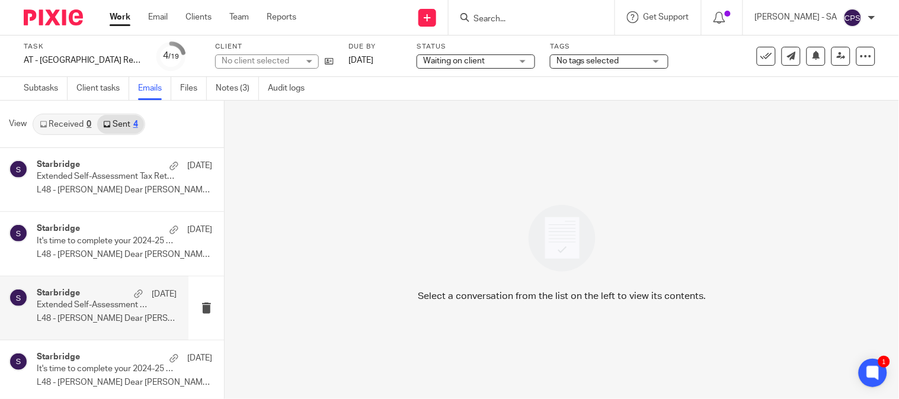
scroll to position [6, 0]
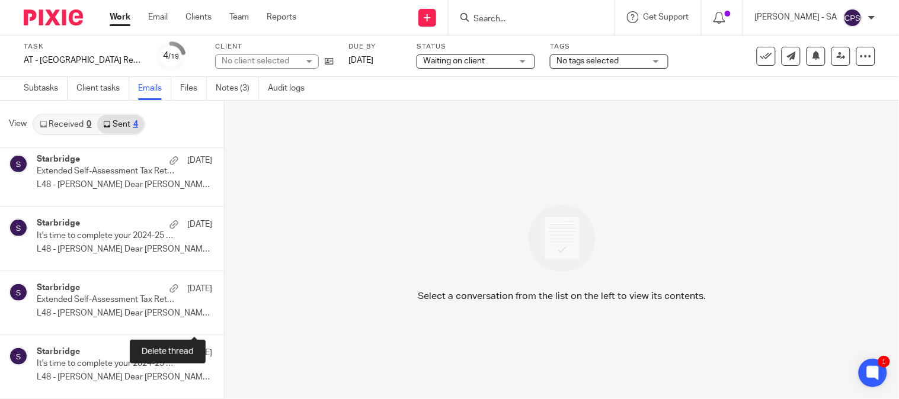
click at [324, 215] on div "Select a conversation from the list on the left to view its contents." at bounding box center [562, 250] width 674 height 299
click at [335, 225] on div "Select a conversation from the list on the left to view its contents." at bounding box center [562, 250] width 674 height 299
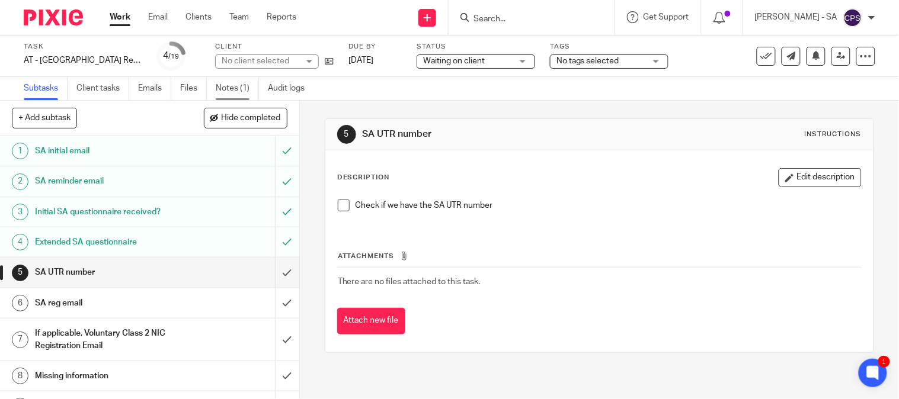
click at [231, 87] on link "Notes (1)" at bounding box center [237, 88] width 43 height 23
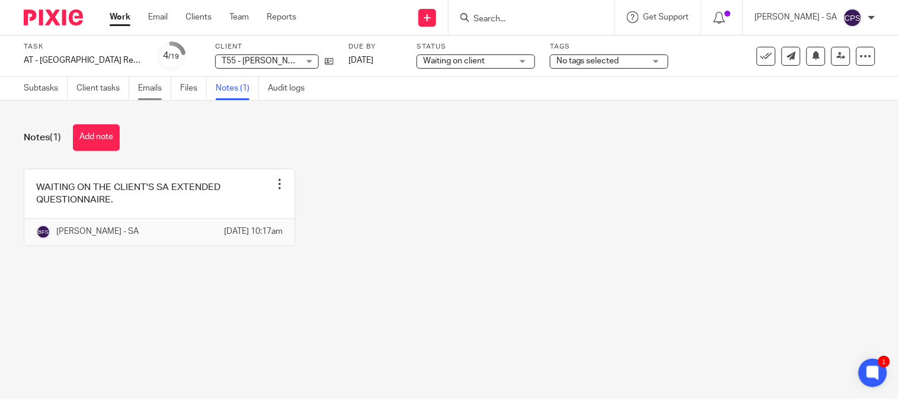
click at [150, 84] on link "Emails" at bounding box center [154, 88] width 33 height 23
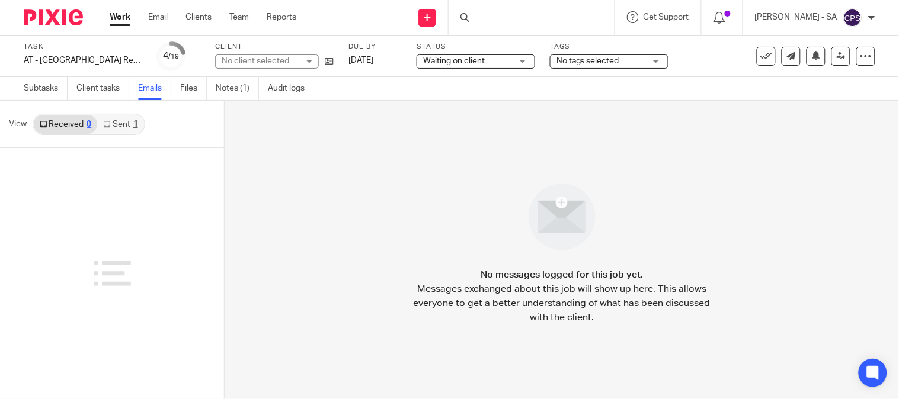
click at [127, 126] on link "Sent 1" at bounding box center [120, 124] width 46 height 19
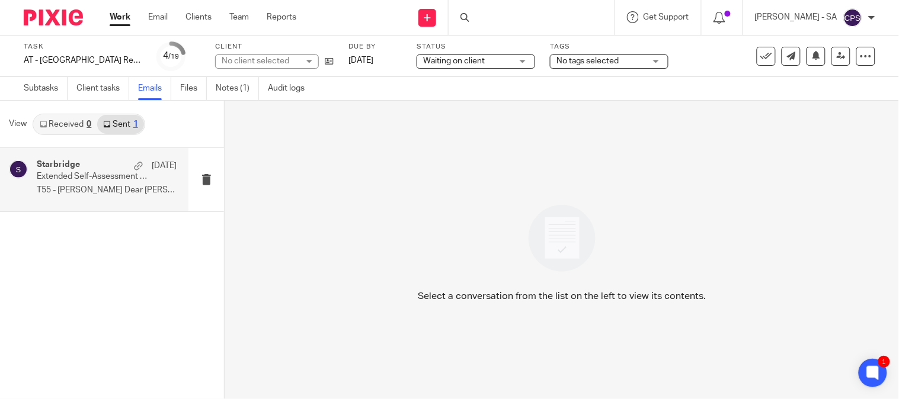
click at [125, 188] on p "T55 - [PERSON_NAME] Dear [PERSON_NAME], ..." at bounding box center [107, 190] width 140 height 10
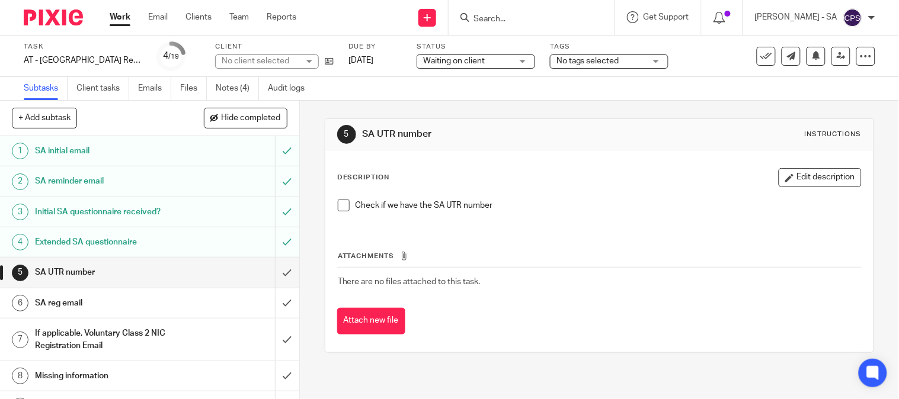
click at [240, 90] on link "Notes (4)" at bounding box center [237, 88] width 43 height 23
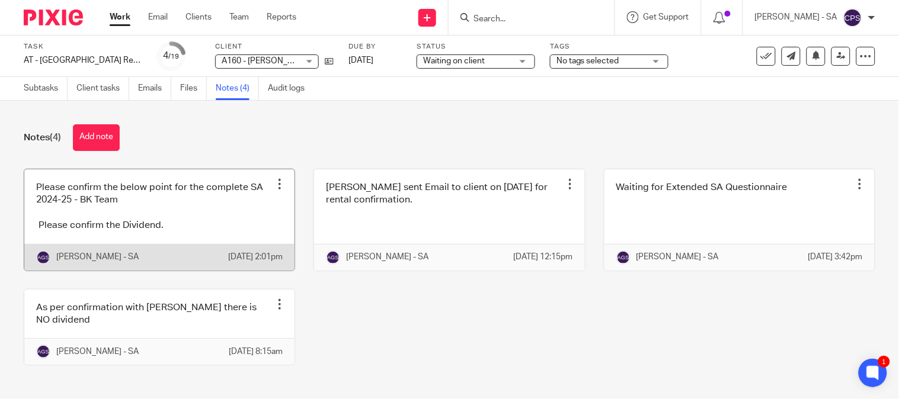
drag, startPoint x: 123, startPoint y: 226, endPoint x: 129, endPoint y: 229, distance: 7.2
click at [123, 226] on link at bounding box center [159, 219] width 270 height 101
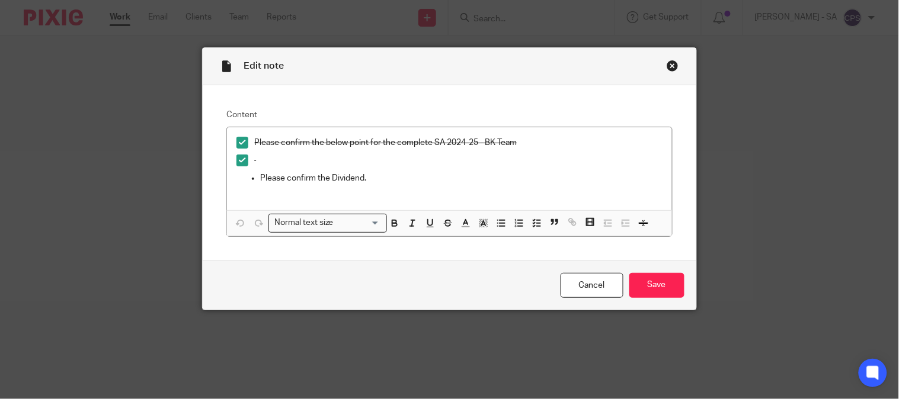
drag, startPoint x: 667, startPoint y: 63, endPoint x: 666, endPoint y: 86, distance: 22.5
click at [667, 63] on div "Close this dialog window" at bounding box center [673, 66] width 12 height 12
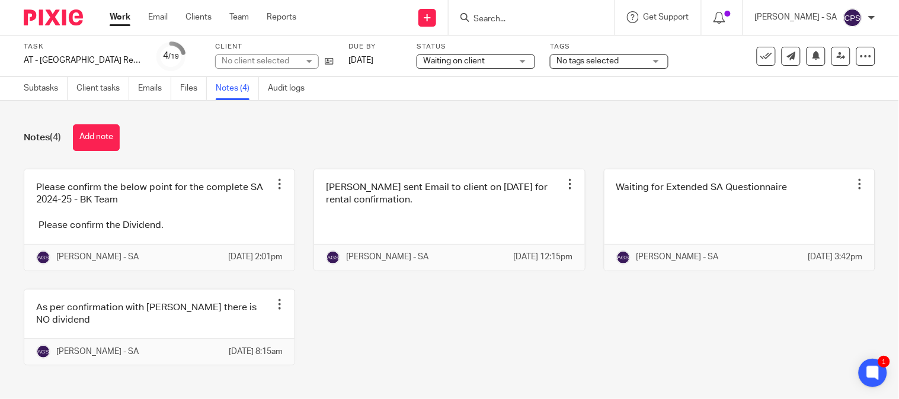
click at [242, 60] on div "No client selected" at bounding box center [260, 61] width 77 height 12
click at [242, 60] on div "No client selected" at bounding box center [256, 61] width 68 height 8
click at [244, 62] on div "No client selected" at bounding box center [256, 61] width 68 height 8
click at [244, 62] on div "No client selected" at bounding box center [260, 61] width 77 height 12
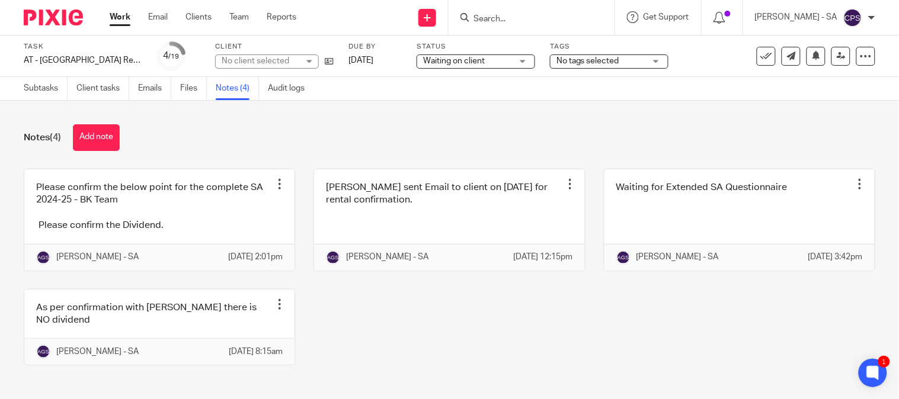
click at [244, 62] on div "No client selected" at bounding box center [260, 61] width 77 height 12
click at [343, 116] on div "Notes (4) Add note Please confirm the below point for the complete SA 2024-25 -…" at bounding box center [449, 250] width 899 height 299
